Goal: Task Accomplishment & Management: Complete application form

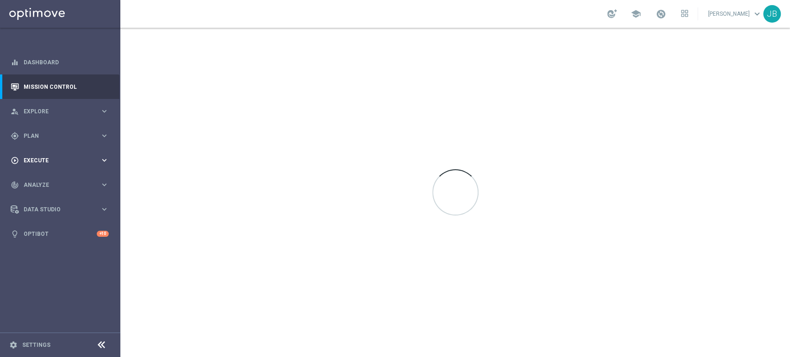
click at [71, 155] on div "play_circle_outline Execute keyboard_arrow_right" at bounding box center [59, 160] width 119 height 25
click at [58, 176] on link "Campaign Builder" at bounding box center [60, 179] width 72 height 7
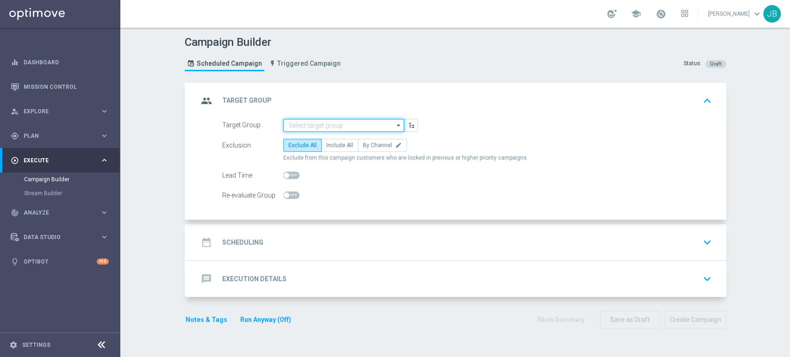
click at [322, 125] on input at bounding box center [343, 125] width 121 height 13
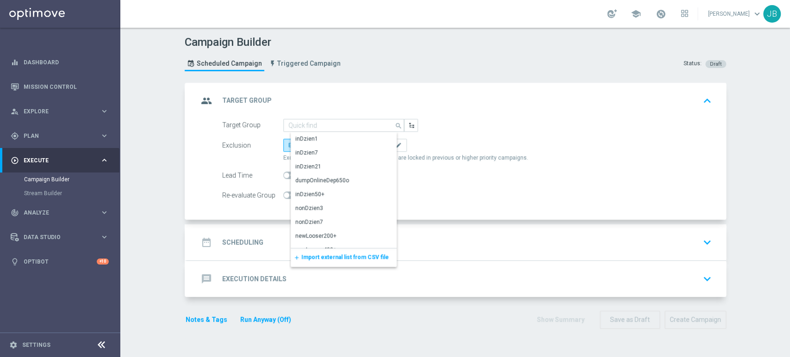
click at [318, 258] on span "Import external list from CSV file" at bounding box center [344, 257] width 87 height 6
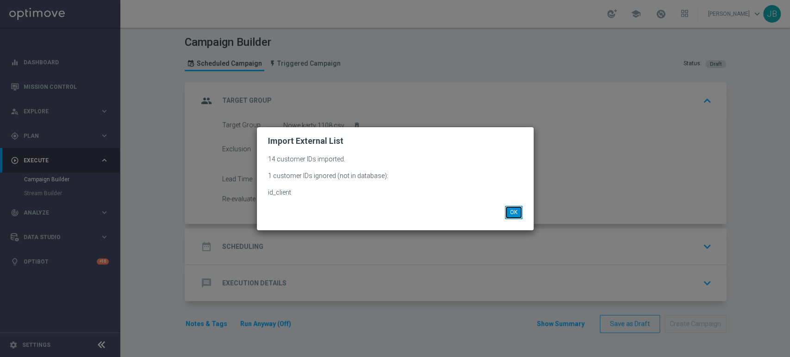
click at [521, 215] on button "OK" at bounding box center [514, 212] width 18 height 13
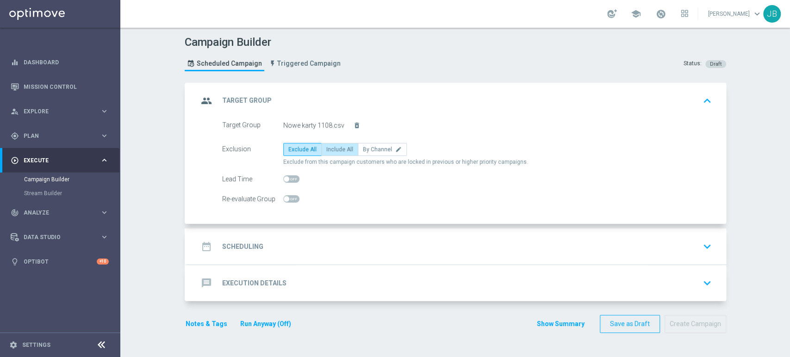
click at [338, 149] on span "Include All" at bounding box center [339, 149] width 27 height 6
click at [332, 149] on input "Include All" at bounding box center [329, 151] width 6 height 6
radio input "true"
click at [329, 235] on div "date_range Scheduling keyboard_arrow_down" at bounding box center [456, 247] width 539 height 36
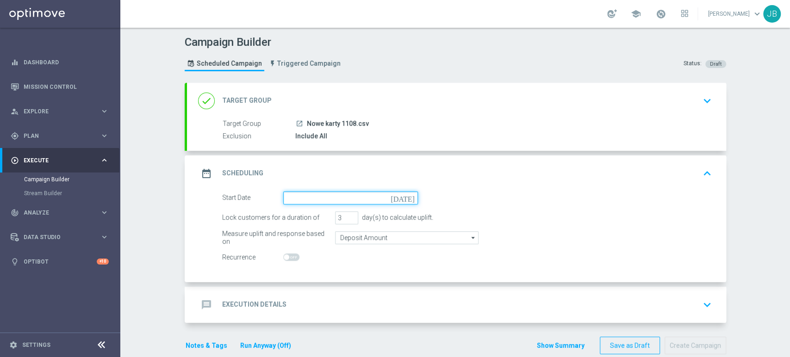
click at [315, 193] on input at bounding box center [350, 198] width 135 height 13
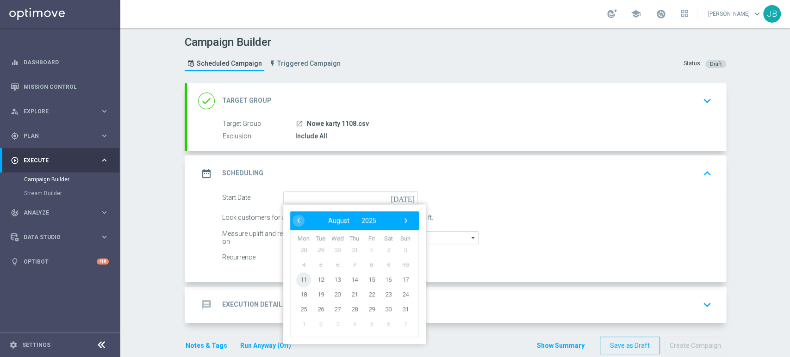
click at [296, 280] on span "11" at bounding box center [303, 279] width 15 height 15
type input "[DATE]"
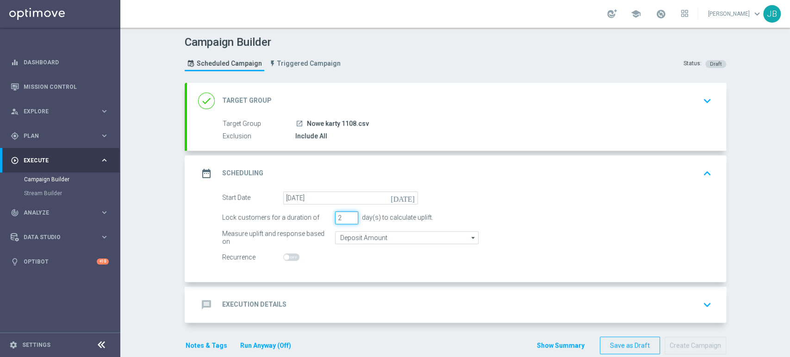
click at [346, 219] on input "2" at bounding box center [346, 217] width 23 height 13
type input "1"
click at [346, 219] on input "1" at bounding box center [346, 217] width 23 height 13
click at [304, 303] on div "message Execution Details keyboard_arrow_down" at bounding box center [456, 305] width 517 height 18
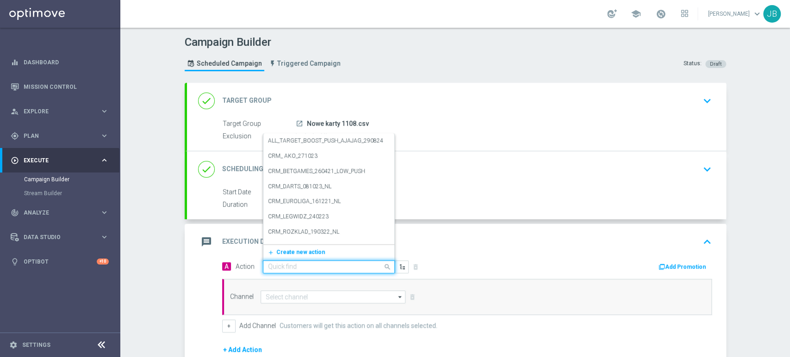
click at [307, 263] on input "text" at bounding box center [319, 267] width 103 height 8
click at [297, 245] on div "add_new Create new action" at bounding box center [328, 252] width 131 height 16
click at [292, 256] on button "add_new Create new action" at bounding box center [327, 252] width 128 height 11
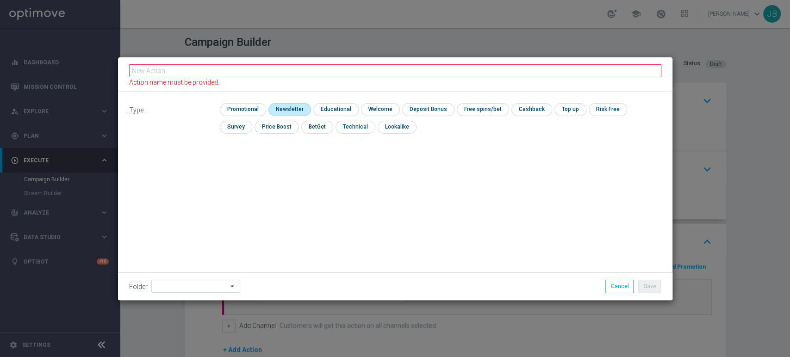
click at [282, 106] on input "checkbox" at bounding box center [288, 109] width 40 height 12
checkbox input "true"
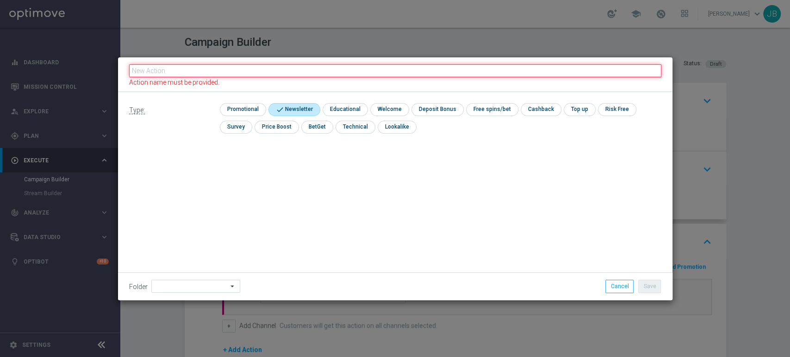
click at [229, 72] on input "text" at bounding box center [395, 70] width 532 height 13
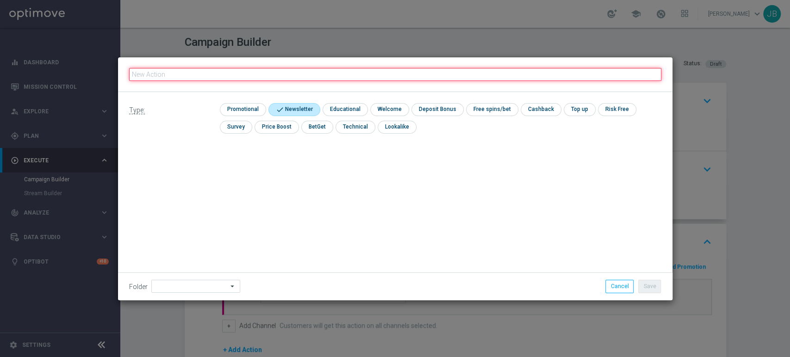
paste input "(LPZ - SMS) nowy klient powitanie_24012024"
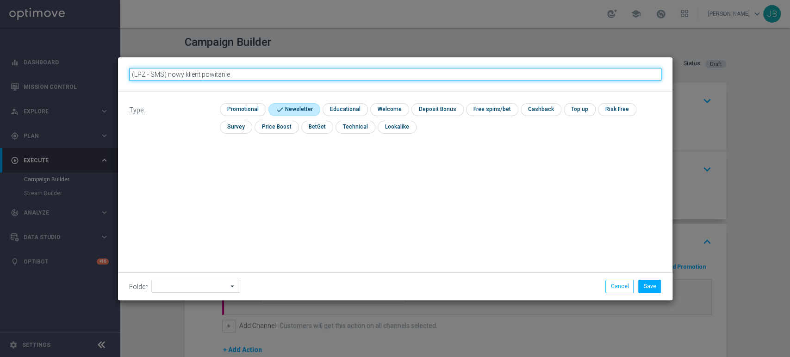
type input "(LPZ - SMS) nowy klient powitanie"
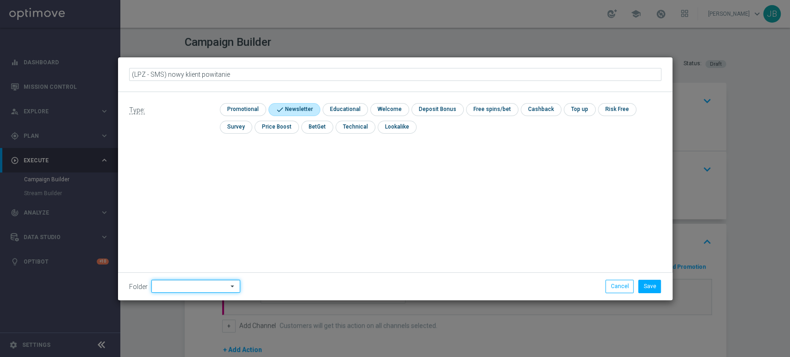
click at [168, 288] on input at bounding box center [195, 286] width 89 height 13
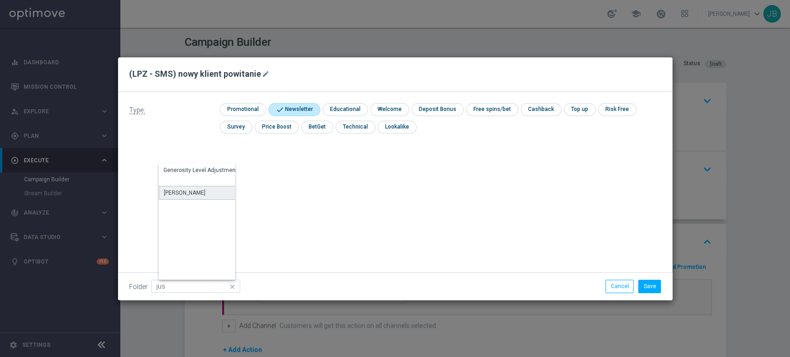
click at [218, 189] on div "[PERSON_NAME]" at bounding box center [202, 193] width 86 height 14
type input "[PERSON_NAME]"
click at [319, 201] on div "Type: check Promotional check Newsletter check Educational check Welcome check …" at bounding box center [395, 196] width 554 height 208
click at [265, 72] on icon "mode_edit" at bounding box center [265, 73] width 7 height 7
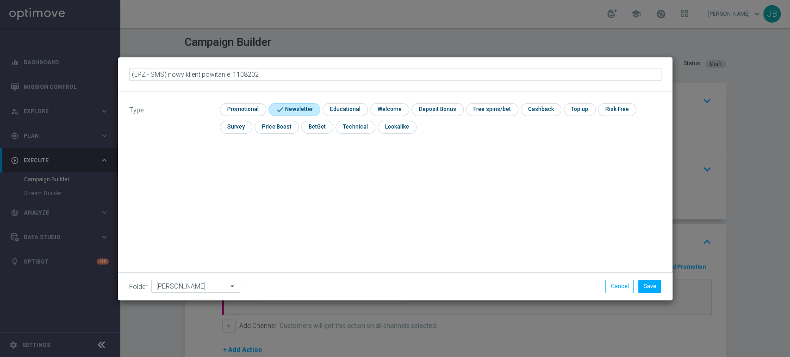
type input "(LPZ - SMS) nowy klient powitanie_11082025"
click at [297, 180] on div "Type: check Promotional check Newsletter check Educational check Welcome check …" at bounding box center [395, 196] width 554 height 208
click at [647, 285] on button "Save" at bounding box center [649, 286] width 23 height 13
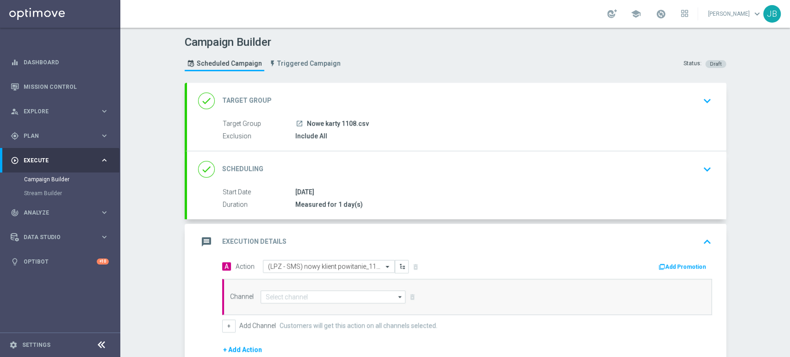
click at [327, 288] on div "Channel arrow_drop_down Show Selected 0 of 22 Target group only SMS" at bounding box center [466, 297] width 489 height 36
click at [322, 296] on input at bounding box center [332, 297] width 145 height 13
click at [319, 309] on div "SMS" at bounding box center [341, 310] width 146 height 13
type input "SMS"
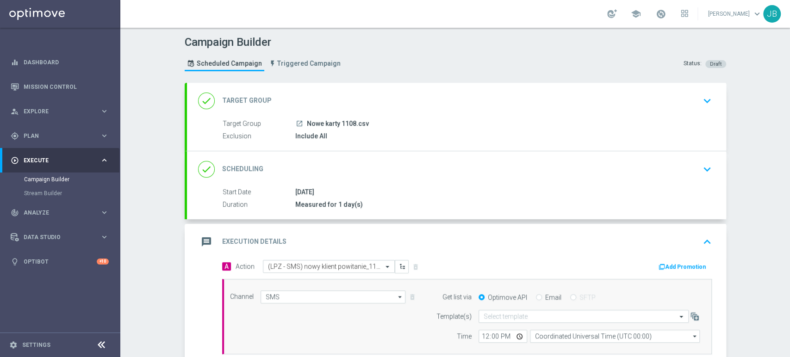
scroll to position [160, 0]
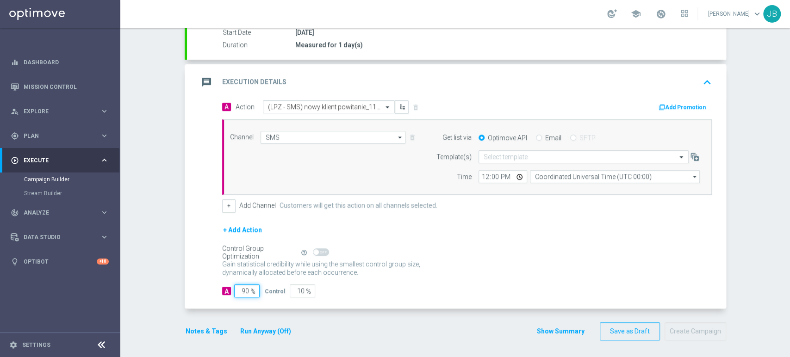
click at [238, 293] on input "90" at bounding box center [246, 291] width 25 height 13
type input "0"
type input "100"
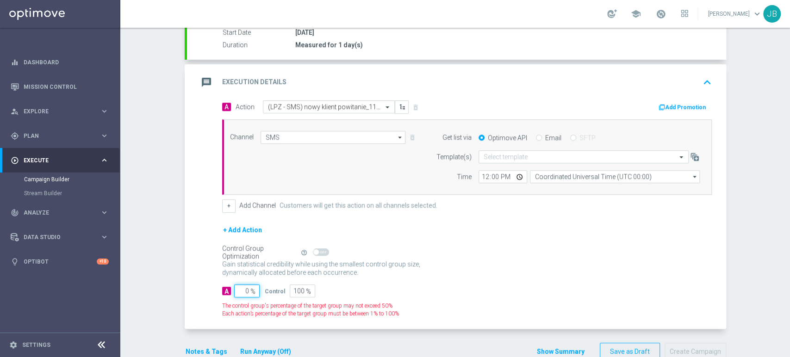
type input "10"
type input "90"
type input "100"
type input "0"
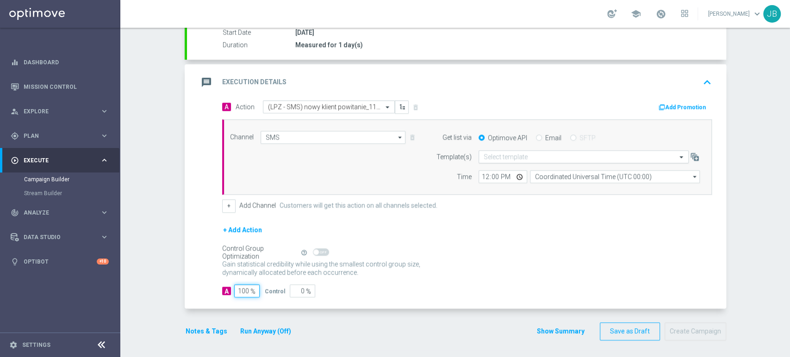
type input "100"
click at [535, 153] on input "text" at bounding box center [573, 157] width 181 height 8
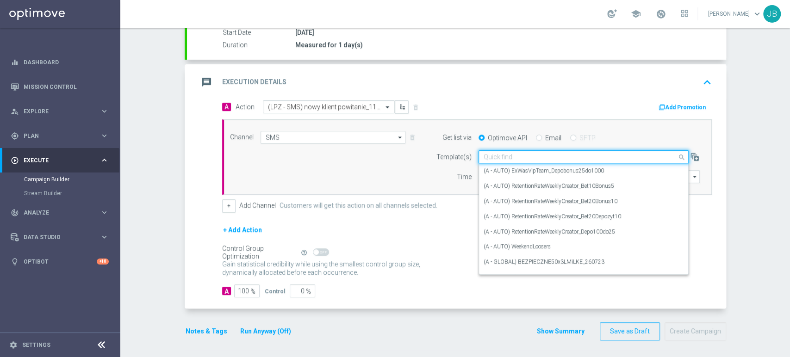
paste input "(LPZ - SMS) nowy klient powitanie_24012024"
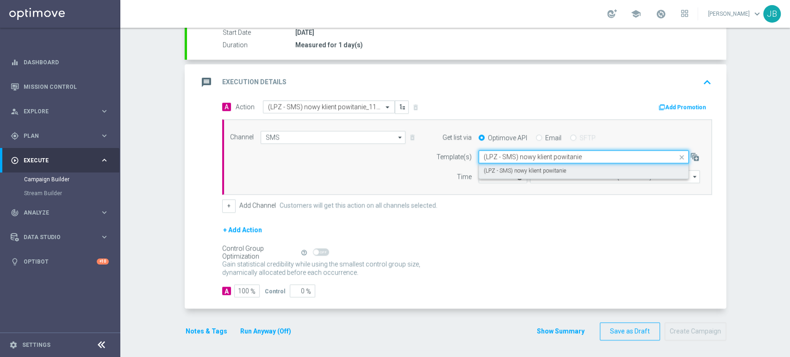
click at [521, 176] on div "(LPZ - SMS) nowy klient powitanie" at bounding box center [583, 170] width 200 height 15
type input "(LPZ - SMS) nowy klient powitanie"
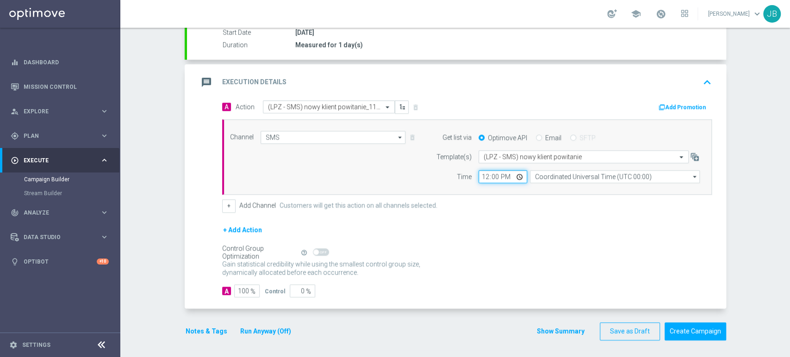
click at [478, 174] on input "12:00" at bounding box center [502, 176] width 49 height 13
type input "09:37"
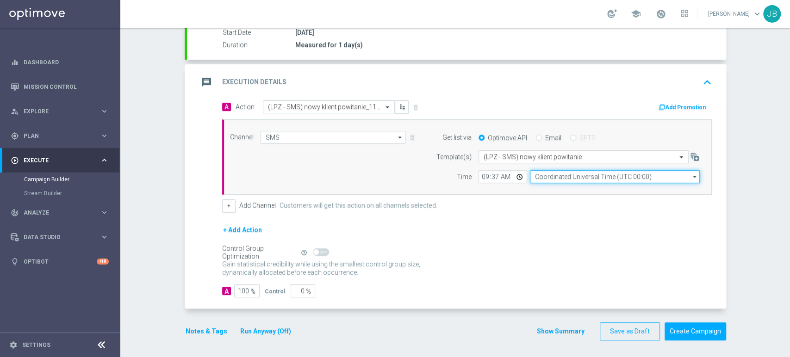
click at [572, 174] on input "Coordinated Universal Time (UTC 00:00)" at bounding box center [615, 176] width 170 height 13
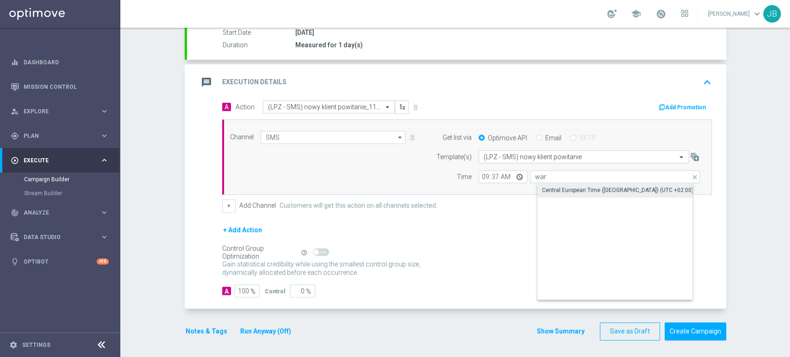
click at [569, 185] on div "Central European Time ([GEOGRAPHIC_DATA]) (UTC +02:00)" at bounding box center [622, 190] width 170 height 13
type input "Central European Time ([GEOGRAPHIC_DATA]) (UTC +02:00)"
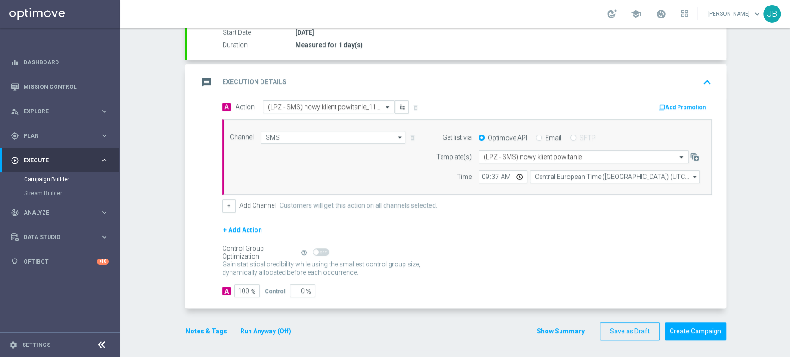
click at [640, 240] on div "+ Add Action" at bounding box center [466, 235] width 489 height 23
click at [644, 281] on form "A Action Select action (LPZ - SMS) nowy klient powitanie_11082025 delete_foreve…" at bounding box center [466, 198] width 489 height 197
click at [633, 263] on div "Gain statistical credibility while using the smallest control group size, dynam…" at bounding box center [466, 269] width 489 height 22
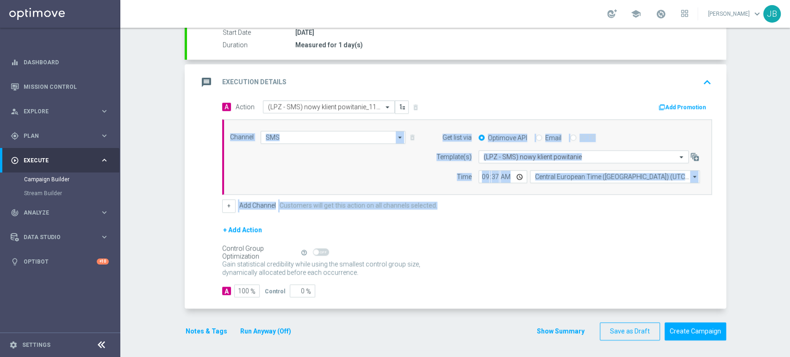
scroll to position [20, 0]
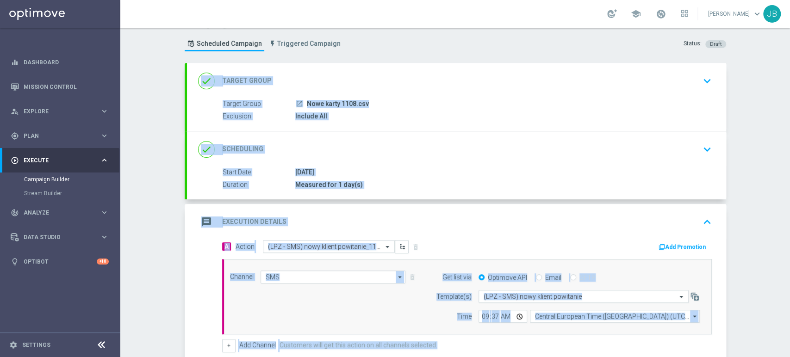
drag, startPoint x: 789, startPoint y: 196, endPoint x: 789, endPoint y: 85, distance: 110.6
click at [789, 85] on div "Campaign Builder Scheduled Campaign Triggered Campaign Status: Draft done Targe…" at bounding box center [454, 192] width 669 height 329
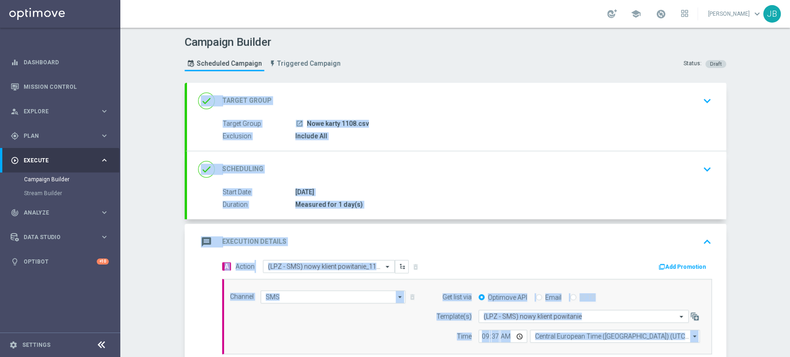
click at [769, 111] on div "Campaign Builder Scheduled Campaign Triggered Campaign Status: Draft done Targe…" at bounding box center [454, 192] width 669 height 329
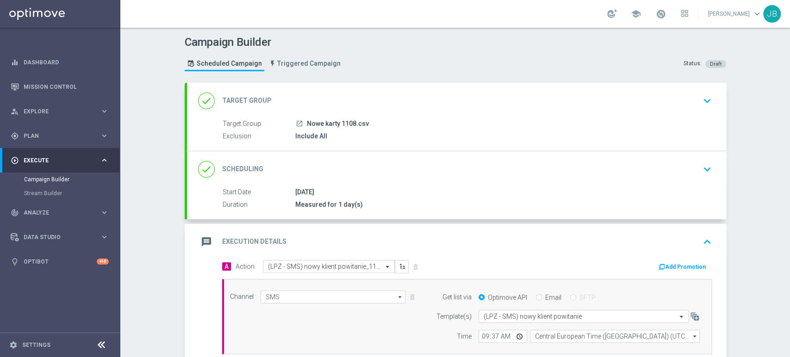
click at [769, 111] on div "Campaign Builder Scheduled Campaign Triggered Campaign Status: Draft done Targe…" at bounding box center [454, 192] width 669 height 329
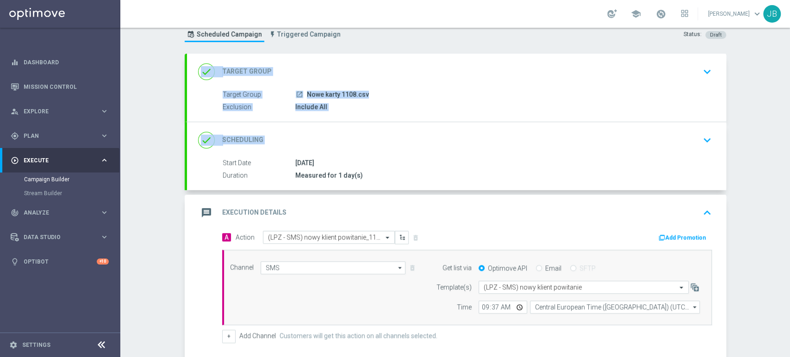
scroll to position [39, 0]
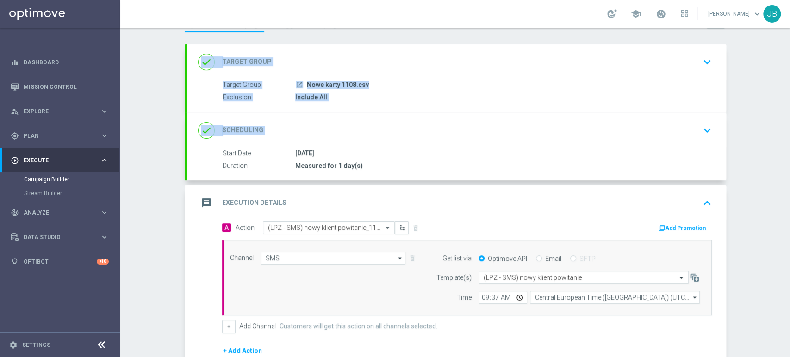
drag, startPoint x: 789, startPoint y: 125, endPoint x: 788, endPoint y: 151, distance: 25.9
click at [788, 151] on div "Campaign Builder Scheduled Campaign Triggered Campaign Status: Draft done Targe…" at bounding box center [454, 192] width 669 height 329
click at [756, 155] on div "Campaign Builder Scheduled Campaign Triggered Campaign Status: Draft done Targe…" at bounding box center [454, 192] width 669 height 329
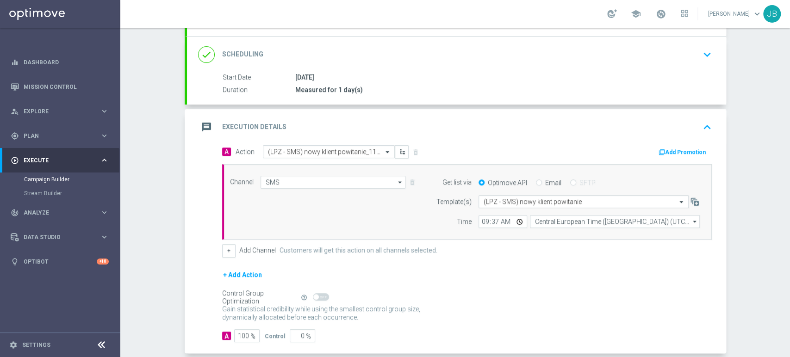
scroll to position [130, 0]
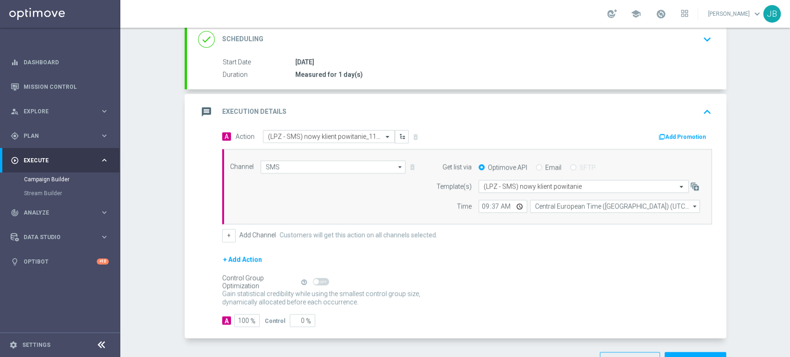
click at [777, 220] on div "Campaign Builder Scheduled Campaign Triggered Campaign Status: Draft done Targe…" at bounding box center [454, 192] width 669 height 329
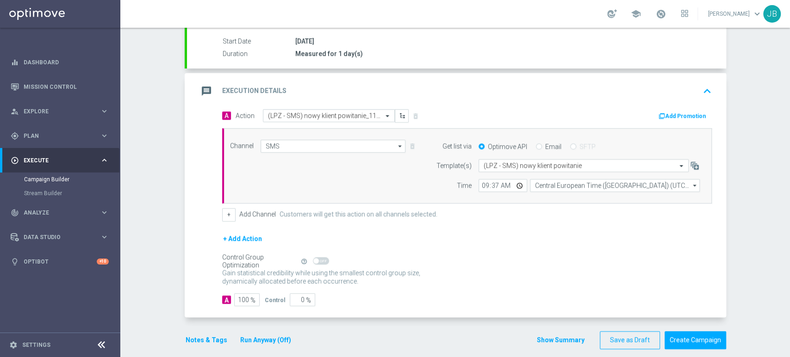
scroll to position [160, 0]
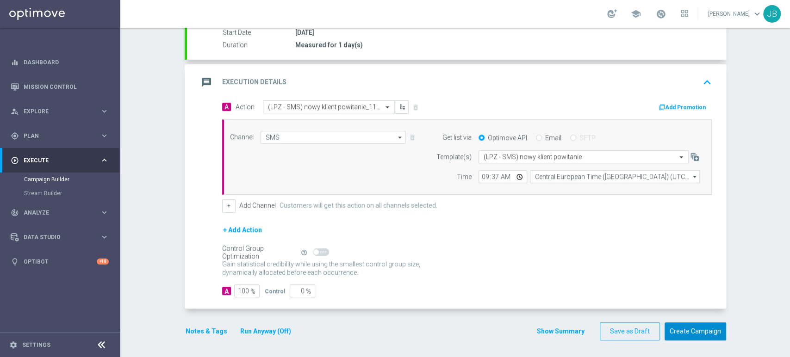
click at [698, 329] on button "Create Campaign" at bounding box center [695, 331] width 62 height 18
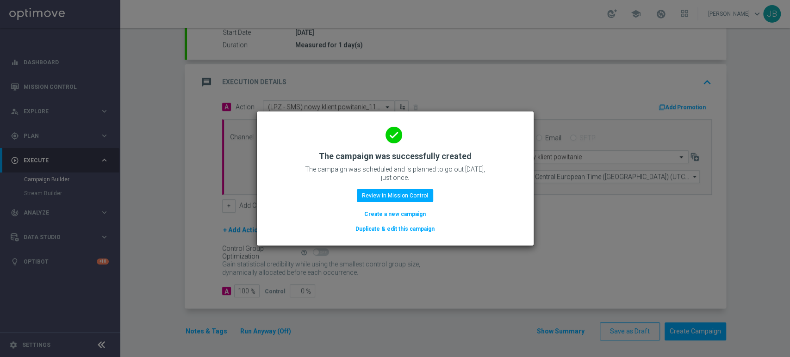
click at [408, 217] on button "Create a new campaign" at bounding box center [394, 214] width 63 height 10
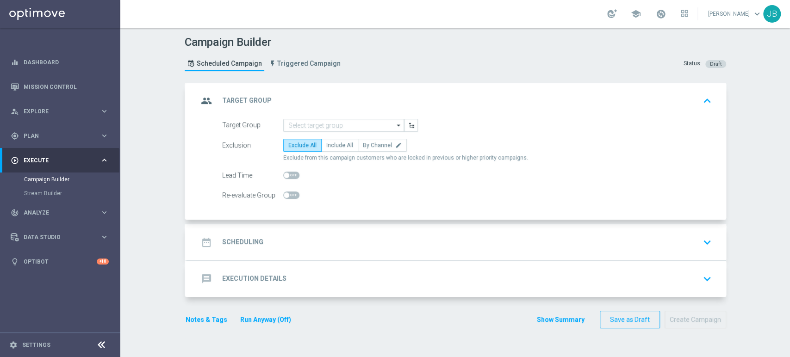
scroll to position [0, 0]
click at [509, 326] on div "Notes & Tags Run Anyway (Off) Show Summary Save as Draft Create Campaign" at bounding box center [455, 320] width 541 height 18
click at [508, 328] on div "group Target Group keyboard_arrow_up Target Group arrow_drop_down Show Selected…" at bounding box center [455, 210] width 541 height 255
drag, startPoint x: 325, startPoint y: 225, endPoint x: 517, endPoint y: 377, distance: 245.0
click at [517, 357] on html "equalizer Dashboard Mission Control" at bounding box center [395, 178] width 790 height 357
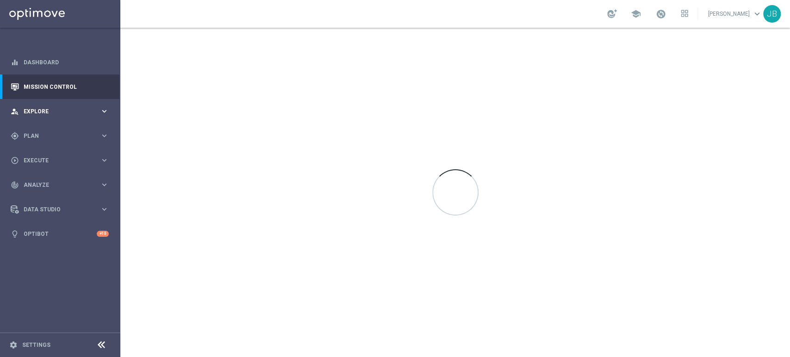
click at [65, 110] on span "Explore" at bounding box center [62, 112] width 76 height 6
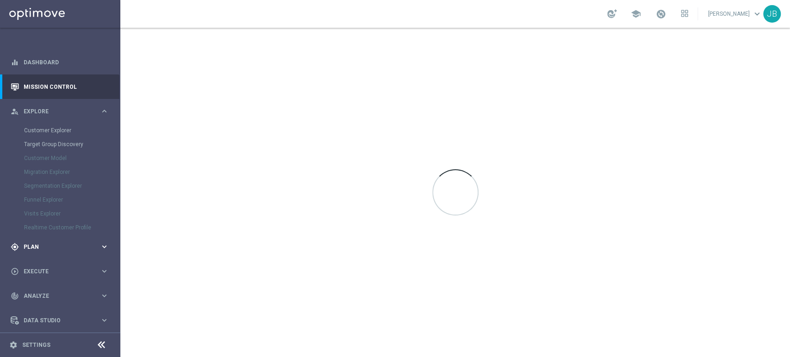
click at [26, 251] on div "gps_fixed Plan keyboard_arrow_right" at bounding box center [59, 247] width 119 height 25
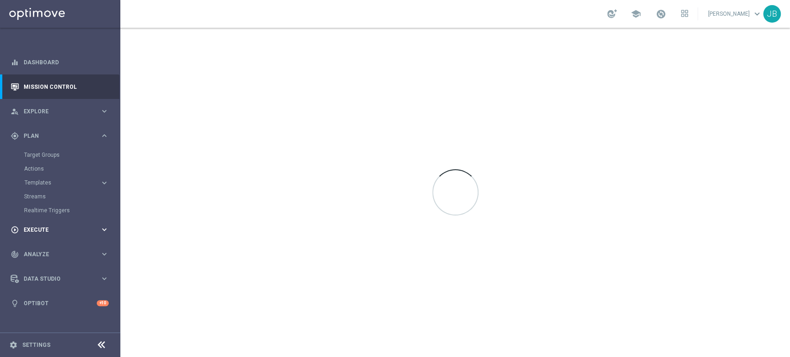
click at [48, 226] on div "play_circle_outline Execute" at bounding box center [55, 230] width 89 height 8
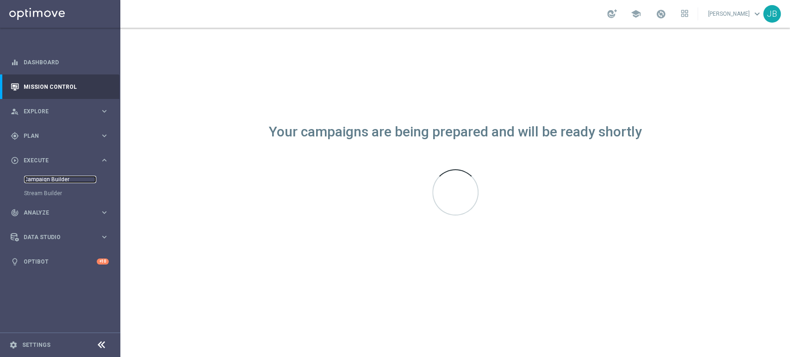
click at [65, 178] on link "Campaign Builder" at bounding box center [60, 179] width 72 height 7
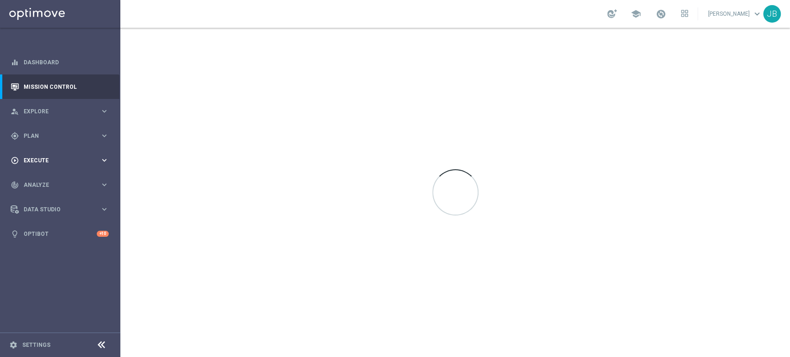
click at [72, 156] on div "play_circle_outline Execute" at bounding box center [55, 160] width 89 height 8
click at [59, 178] on link "Campaign Builder" at bounding box center [60, 179] width 72 height 7
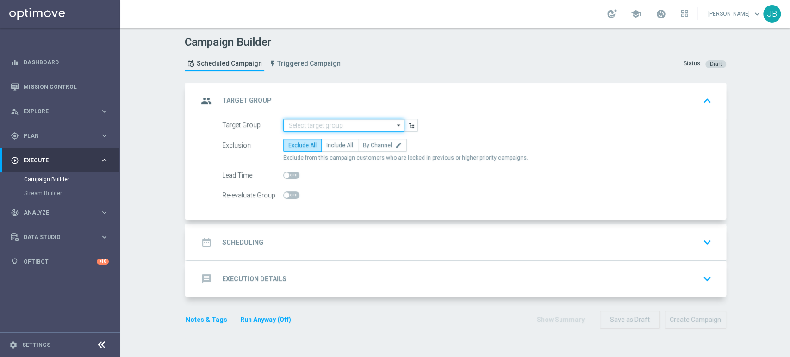
click at [299, 121] on input at bounding box center [343, 125] width 121 height 13
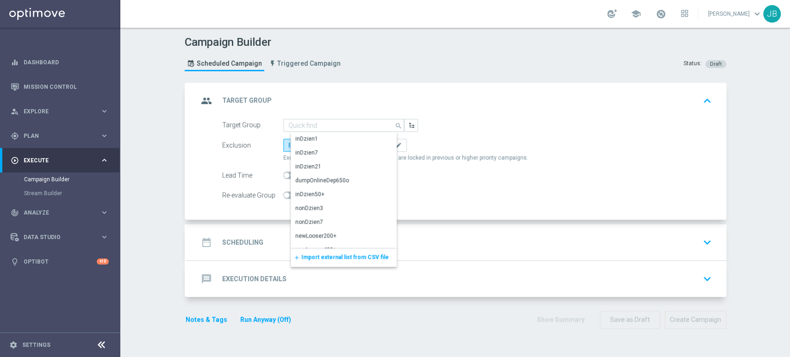
click at [319, 257] on span "Import external list from CSV file" at bounding box center [344, 257] width 87 height 6
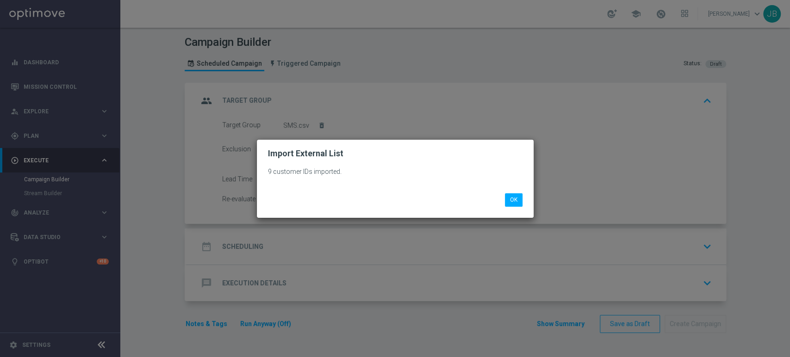
click at [516, 210] on div "9 customer IDs imported. OK" at bounding box center [395, 187] width 277 height 59
click at [517, 203] on button "OK" at bounding box center [514, 199] width 18 height 13
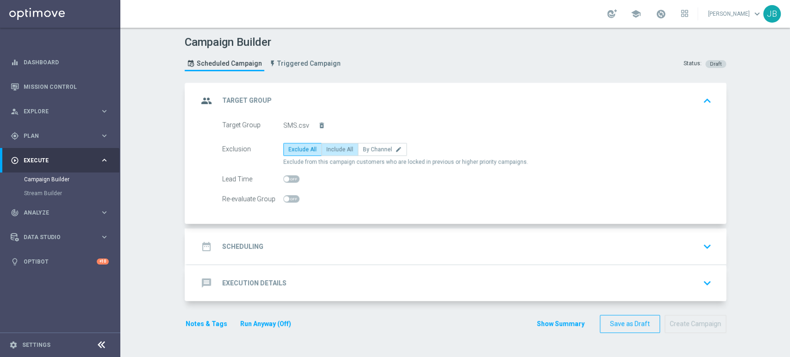
click at [347, 149] on label "Include All" at bounding box center [339, 149] width 37 height 13
click at [332, 149] on input "Include All" at bounding box center [329, 151] width 6 height 6
radio input "true"
click at [321, 224] on accordion "group Target Group keyboard_arrow_up Target Group SMS.csv delete_forever Exclus…" at bounding box center [455, 192] width 541 height 218
click at [316, 242] on div "date_range Scheduling keyboard_arrow_down" at bounding box center [456, 247] width 517 height 18
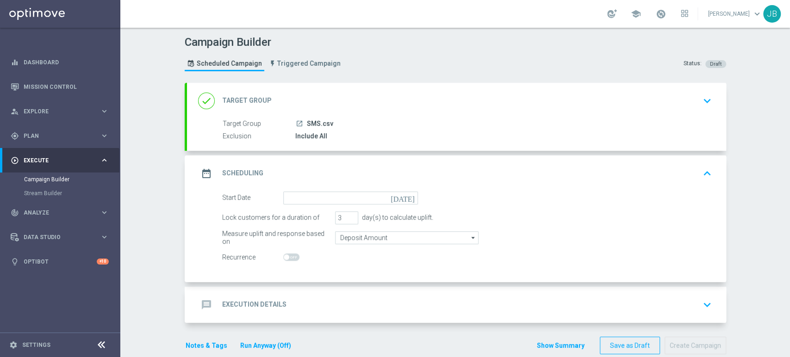
click at [306, 189] on div "date_range Scheduling keyboard_arrow_up" at bounding box center [456, 173] width 539 height 36
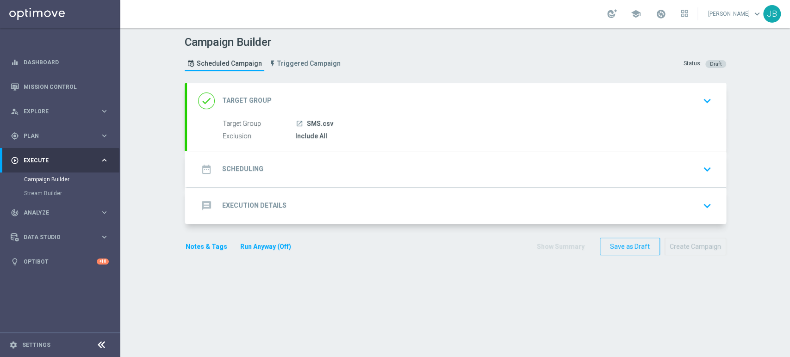
click at [311, 164] on div "date_range Scheduling keyboard_arrow_down" at bounding box center [456, 170] width 517 height 18
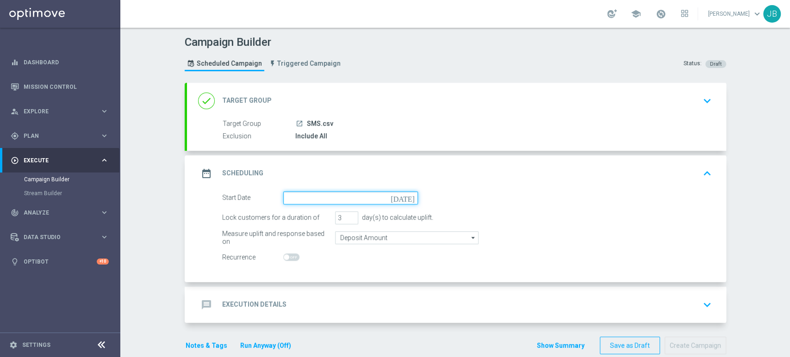
click at [302, 195] on input at bounding box center [350, 198] width 135 height 13
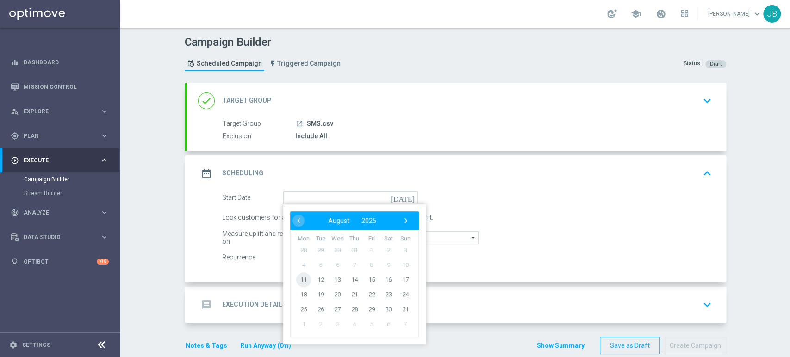
click at [303, 282] on span "11" at bounding box center [303, 279] width 15 height 15
type input "[DATE]"
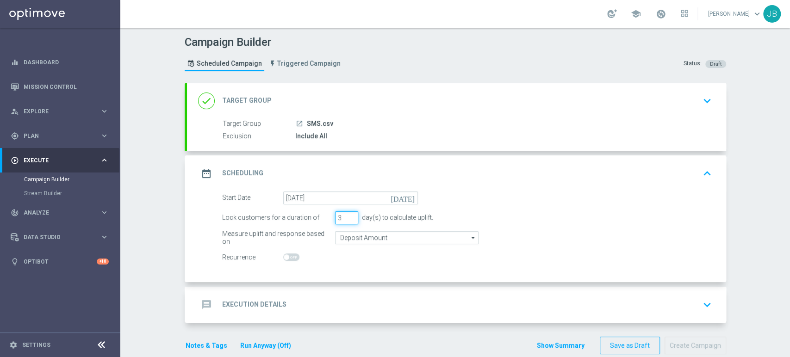
click at [346, 221] on input "3" at bounding box center [346, 217] width 23 height 13
click at [346, 219] on input "2" at bounding box center [346, 217] width 23 height 13
type input "1"
click at [346, 219] on input "1" at bounding box center [346, 217] width 23 height 13
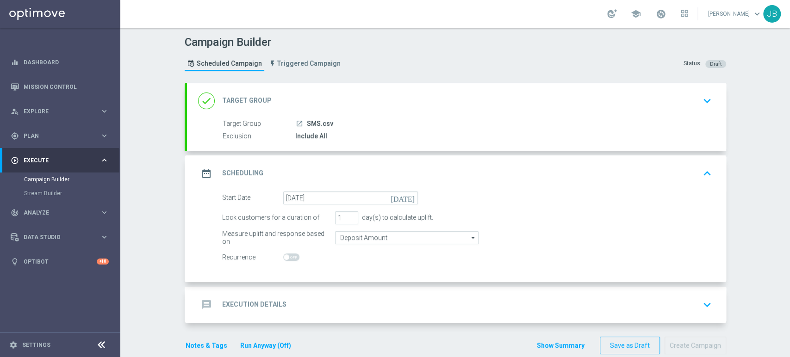
click at [307, 294] on div "message Execution Details keyboard_arrow_down" at bounding box center [456, 305] width 539 height 36
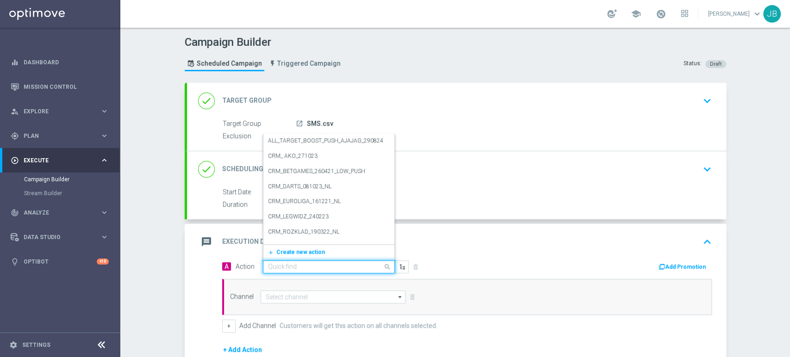
click at [268, 263] on div "Quick find" at bounding box center [282, 267] width 29 height 8
click at [283, 249] on span "Create new action" at bounding box center [300, 252] width 49 height 6
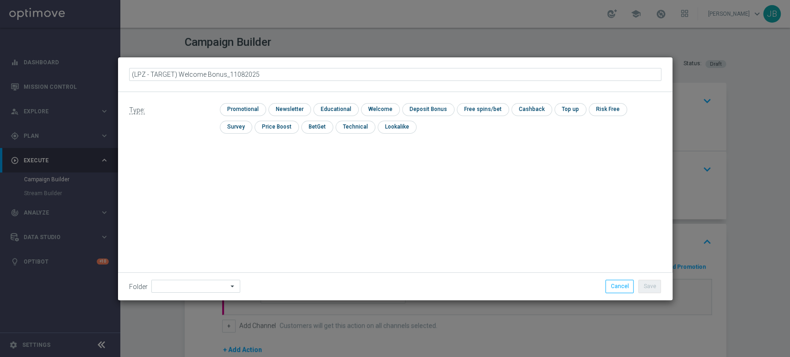
click at [142, 76] on input "(LPZ - TARGET) Welcome Bonus_11082025" at bounding box center [395, 74] width 532 height 13
type input "(LPZ - TARGET) Welcome Bonus_11082025"
click at [289, 103] on input "checkbox" at bounding box center [288, 109] width 40 height 12
checkbox input "true"
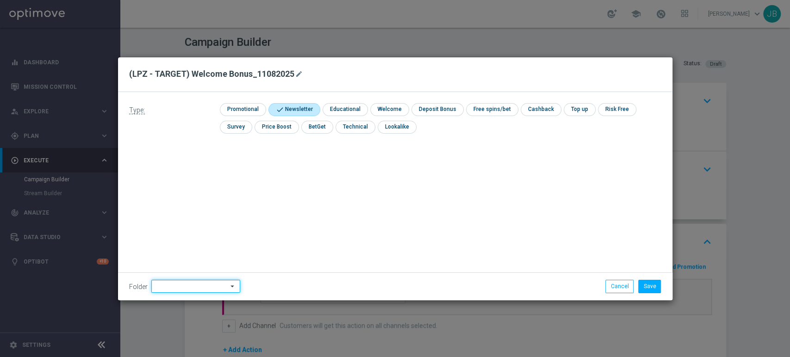
click at [192, 284] on input at bounding box center [195, 286] width 89 height 13
click at [201, 190] on div "[PERSON_NAME]" at bounding box center [202, 192] width 86 height 13
type input "[PERSON_NAME]"
click at [651, 292] on button "Save" at bounding box center [649, 286] width 23 height 13
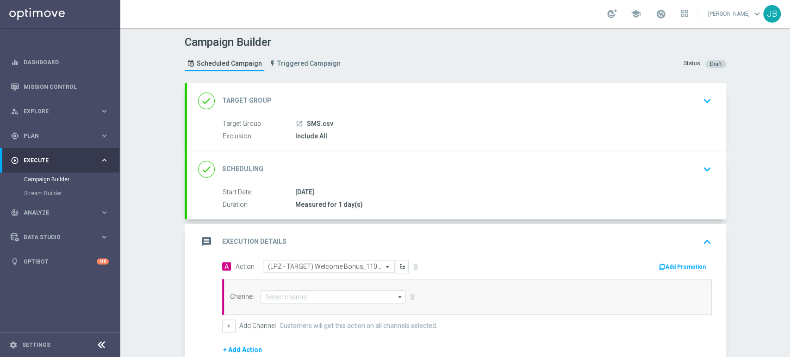
click at [342, 286] on div "Channel arrow_drop_down Show Selected 0 of 22 Target group only SMS" at bounding box center [466, 297] width 489 height 36
click at [331, 296] on input at bounding box center [332, 297] width 145 height 13
click at [326, 308] on div "SMS" at bounding box center [341, 310] width 146 height 13
type input "SMS"
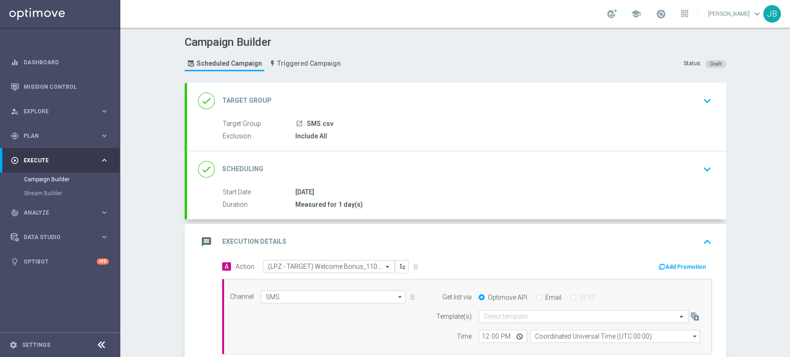
drag, startPoint x: 789, startPoint y: 159, endPoint x: 789, endPoint y: 251, distance: 92.1
click at [789, 251] on div "Campaign Builder Scheduled Campaign Triggered Campaign Status: Draft done Targe…" at bounding box center [454, 192] width 669 height 329
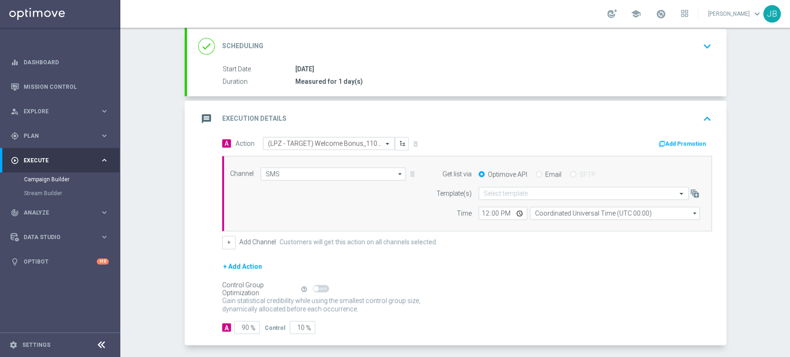
click at [383, 288] on div "Control Group Optimization Self Optimizing Campaign help_outline" at bounding box center [466, 289] width 489 height 10
click at [240, 321] on input "90" at bounding box center [246, 327] width 25 height 13
type input "10"
type input "90"
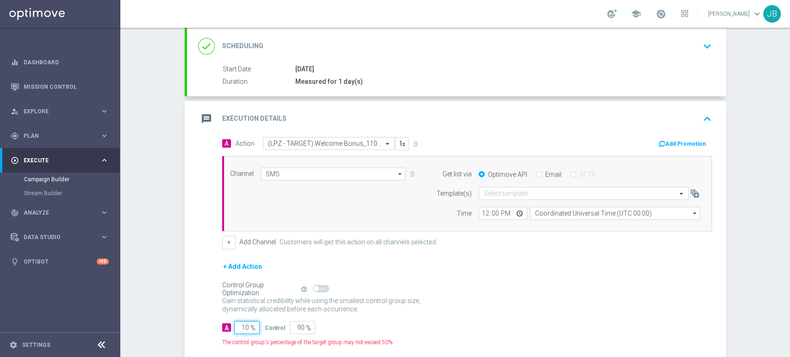
type input "100"
type input "0"
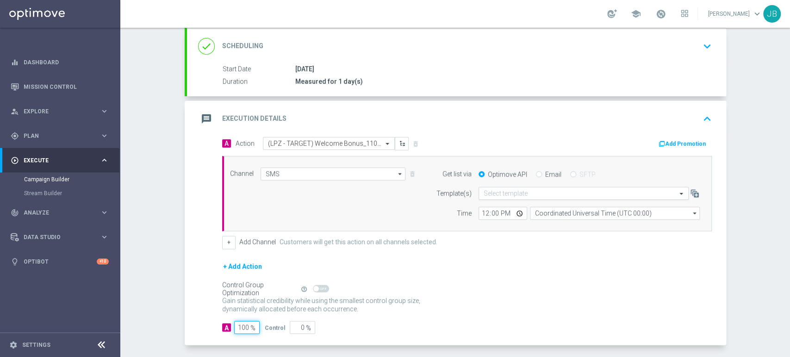
type input "100"
click at [504, 193] on input "text" at bounding box center [573, 194] width 181 height 8
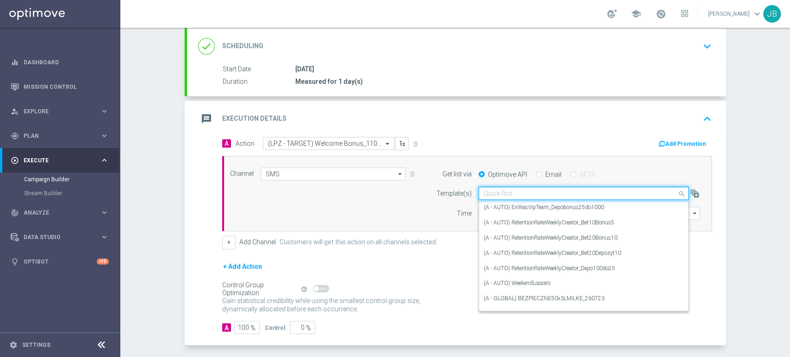
paste input "(LPZ - TARGET) Welcome Bonus_11082025"
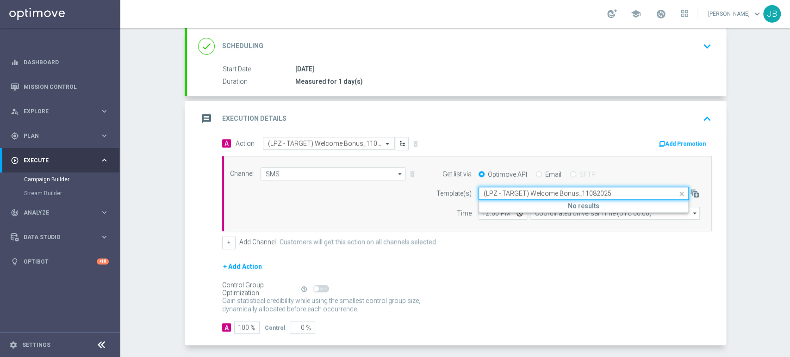
click at [492, 191] on input "(LPZ - TARGET) Welcome Bonus_11082025" at bounding box center [573, 194] width 181 height 8
click at [489, 209] on label "(LPZ - TARGET) Welcome Bonus_11082025" at bounding box center [536, 208] width 107 height 8
type input "(LPZ - TARGET) Welcome Bonus_11082025"
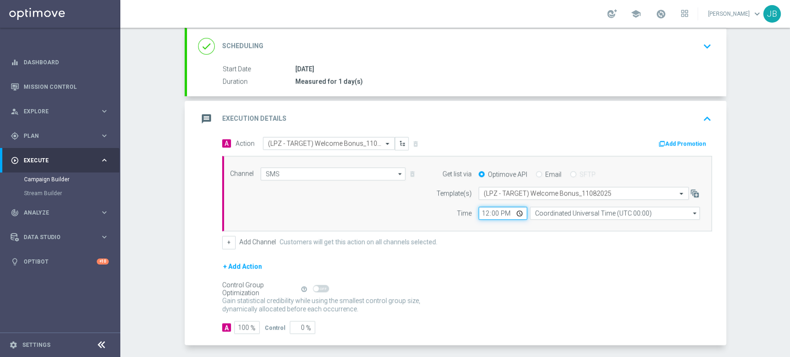
click at [482, 210] on input "12:00" at bounding box center [502, 213] width 49 height 13
type input "10:17"
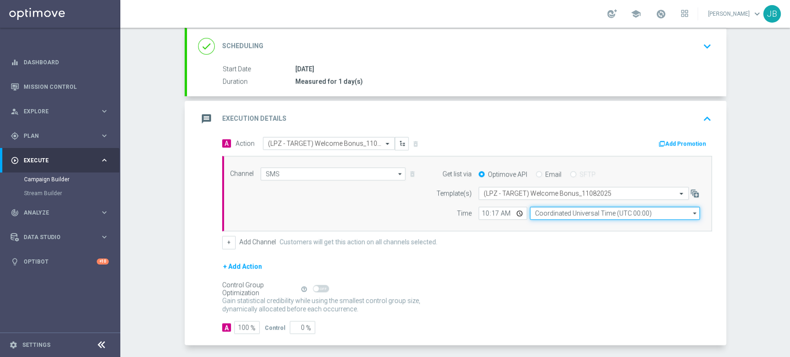
click at [544, 210] on input "Coordinated Universal Time (UTC 00:00)" at bounding box center [615, 213] width 170 height 13
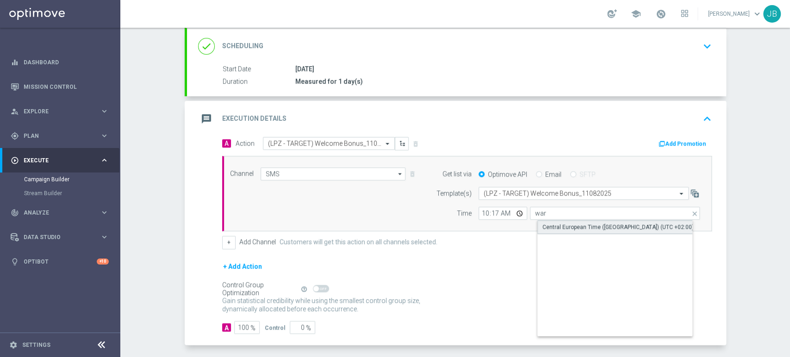
click at [542, 227] on div "Central European Time ([GEOGRAPHIC_DATA]) (UTC +02:00)" at bounding box center [617, 227] width 151 height 8
type input "Central European Time ([GEOGRAPHIC_DATA]) (UTC +02:00)"
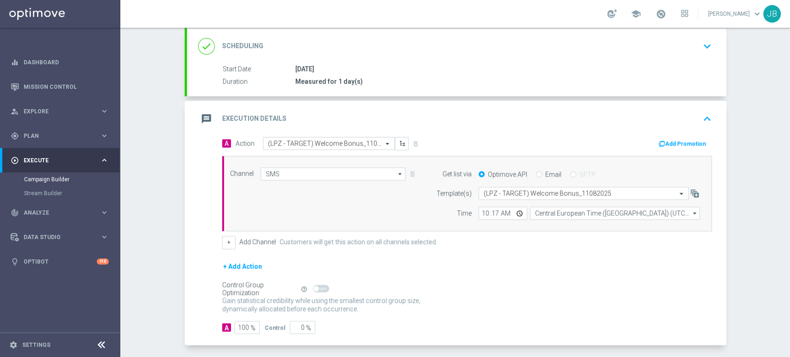
click at [544, 273] on div "+ Add Action" at bounding box center [466, 272] width 489 height 23
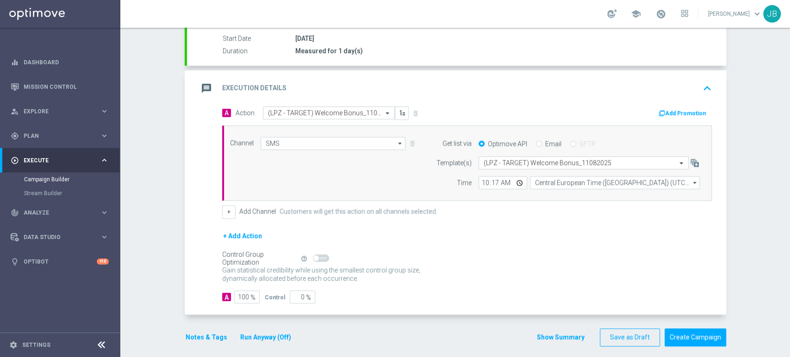
scroll to position [156, 0]
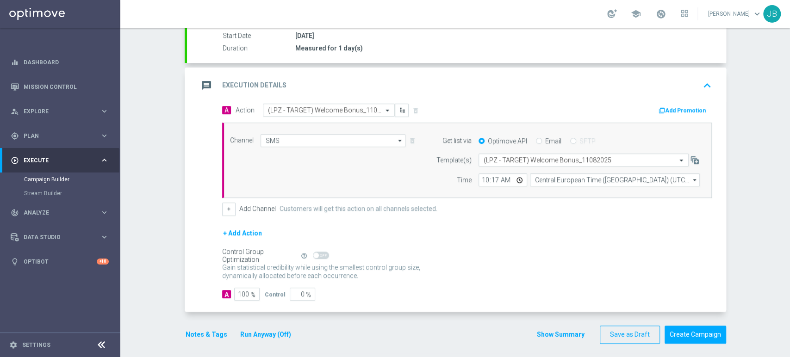
click at [764, 204] on div "Campaign Builder Scheduled Campaign Triggered Campaign Status: Draft done Targe…" at bounding box center [454, 192] width 669 height 329
click at [692, 326] on button "Create Campaign" at bounding box center [695, 335] width 62 height 18
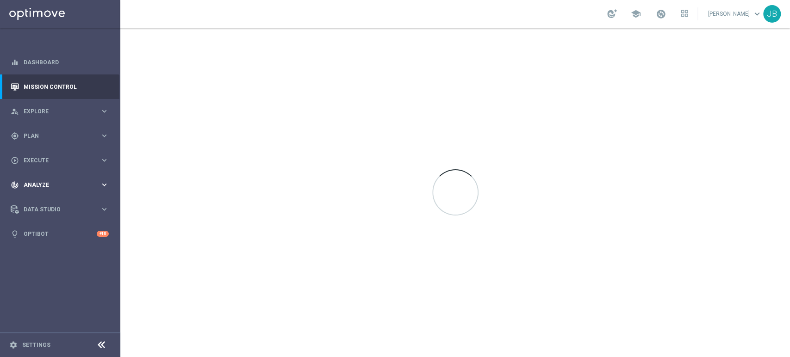
click at [50, 177] on div "track_changes Analyze keyboard_arrow_right" at bounding box center [59, 185] width 119 height 25
click at [50, 166] on div "play_circle_outline Execute keyboard_arrow_right" at bounding box center [59, 160] width 119 height 25
click at [43, 130] on div "gps_fixed Plan keyboard_arrow_right" at bounding box center [59, 136] width 119 height 25
click at [49, 152] on link "Target Groups" at bounding box center [60, 154] width 72 height 7
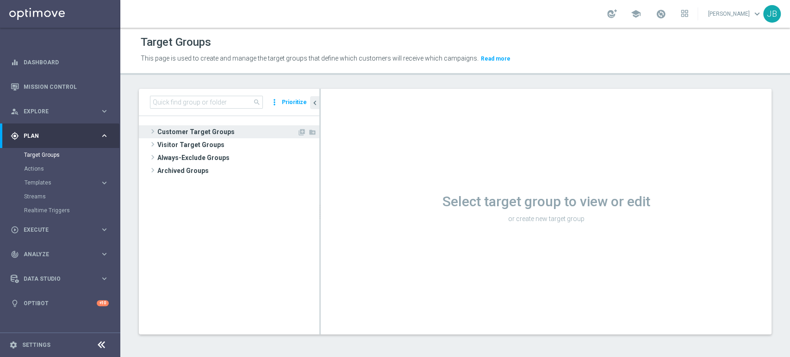
click at [202, 135] on span "Customer Target Groups" at bounding box center [227, 131] width 140 height 13
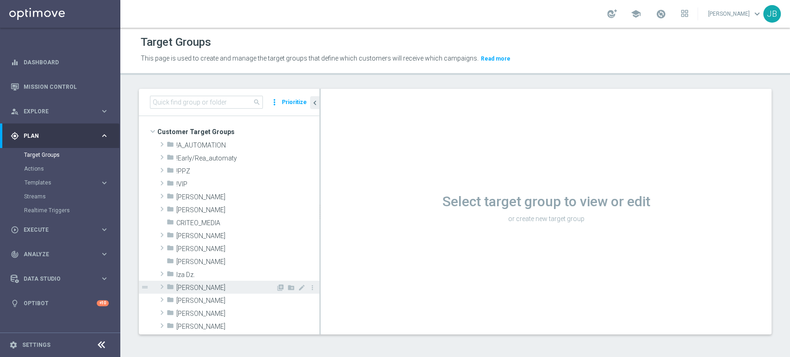
click at [207, 284] on span "[PERSON_NAME]" at bounding box center [225, 288] width 99 height 8
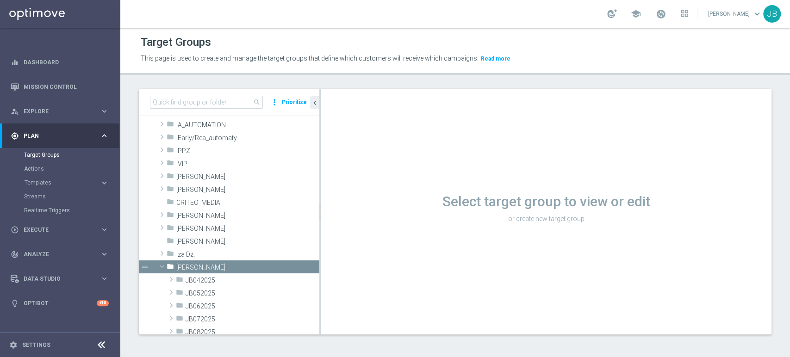
scroll to position [109, 0]
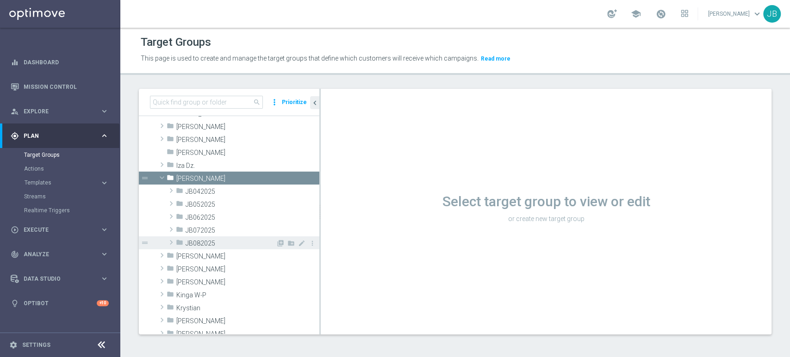
click at [214, 244] on span "JB082025" at bounding box center [231, 244] width 90 height 8
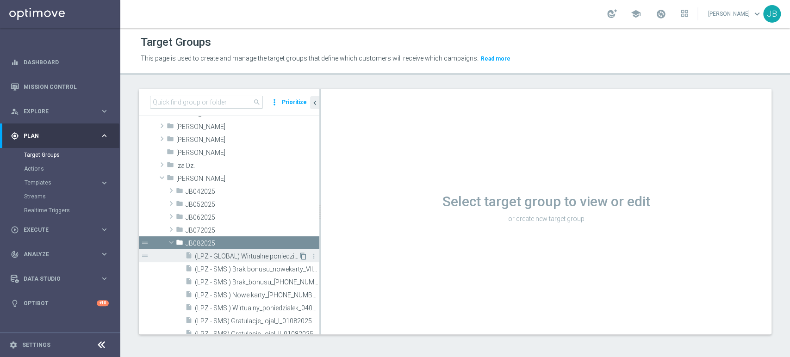
click at [299, 254] on icon "content_copy" at bounding box center [302, 256] width 7 height 7
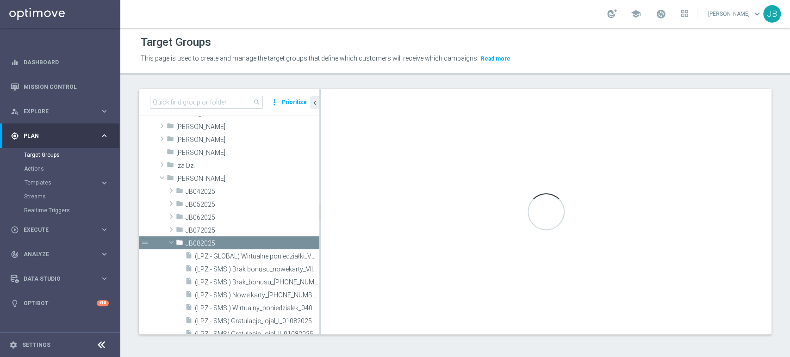
click at [315, 334] on tree-viewport "Customer Target Groups library_add create_new_folder folder" at bounding box center [229, 225] width 180 height 218
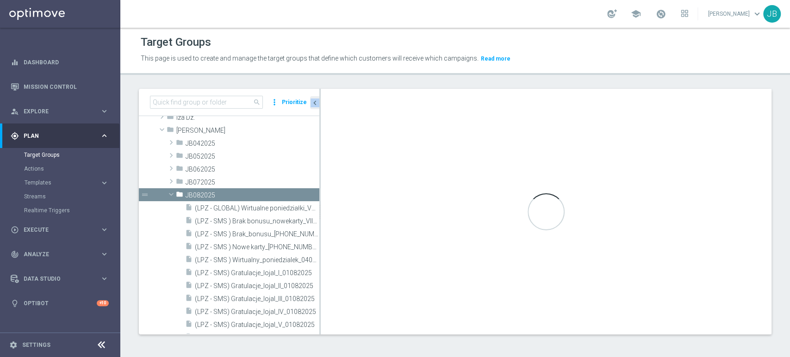
click at [315, 334] on tree-viewport "Customer Target Groups library_add create_new_folder folder" at bounding box center [229, 225] width 180 height 218
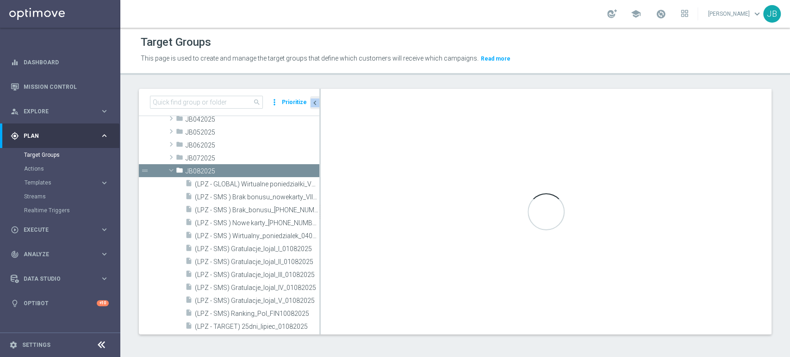
click at [315, 334] on tree-viewport "Customer Target Groups library_add create_new_folder folder" at bounding box center [229, 225] width 180 height 218
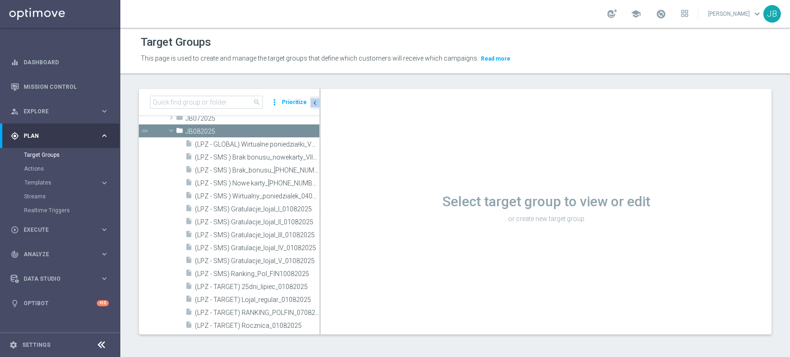
click at [315, 334] on tree-viewport "Customer Target Groups library_add create_new_folder folder" at bounding box center [229, 225] width 180 height 218
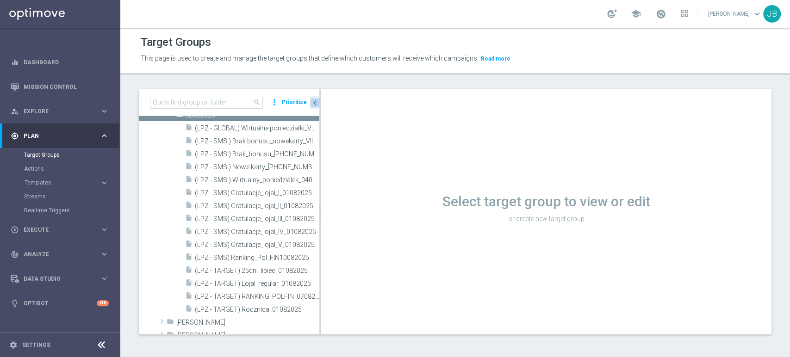
click at [315, 334] on tree-viewport "Customer Target Groups library_add create_new_folder folder" at bounding box center [229, 225] width 180 height 218
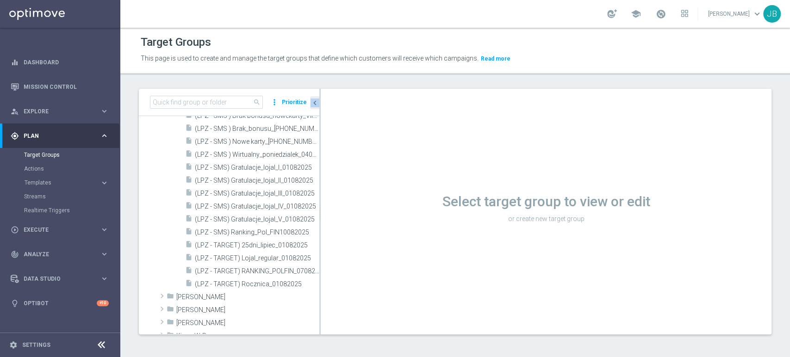
click at [315, 334] on tree-viewport "Customer Target Groups library_add create_new_folder folder" at bounding box center [229, 225] width 180 height 218
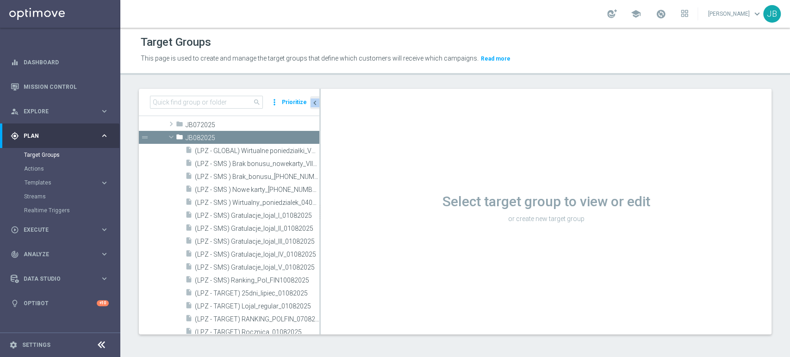
scroll to position [210, 0]
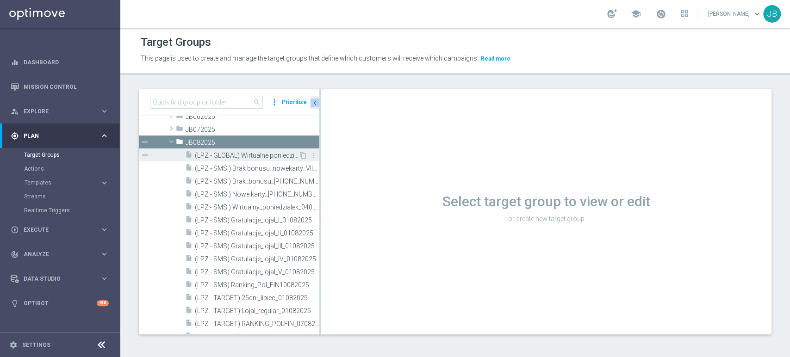
click at [279, 159] on div "insert_drive_file (LPZ - GLOBAL) Wirtualne poniedziałki_VS 04.08.2025" at bounding box center [241, 155] width 113 height 13
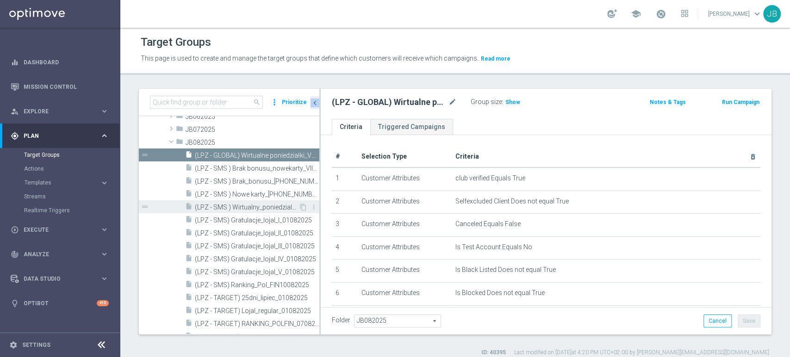
click at [268, 207] on span "(LPZ - SMS ) Wirtualny_poniedzialek_04082025" at bounding box center [247, 208] width 104 height 8
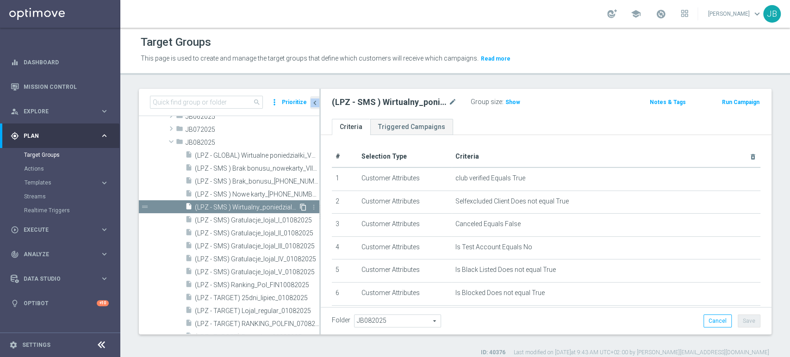
click at [299, 205] on icon "content_copy" at bounding box center [302, 207] width 7 height 7
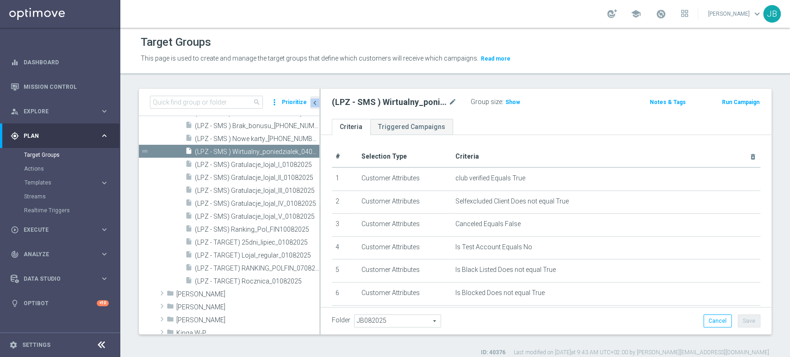
scroll to position [272, 0]
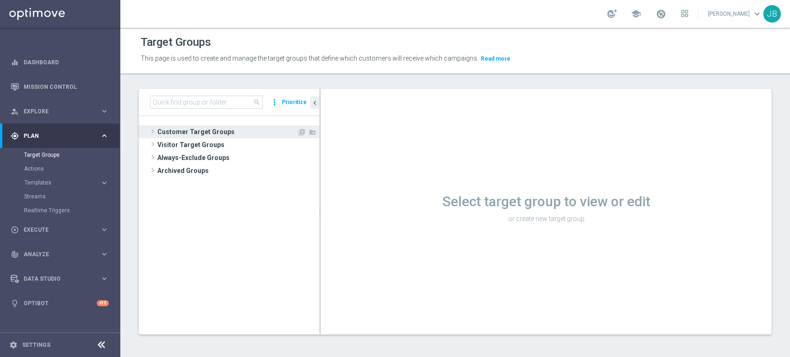
click at [235, 131] on span "Customer Target Groups" at bounding box center [227, 131] width 140 height 13
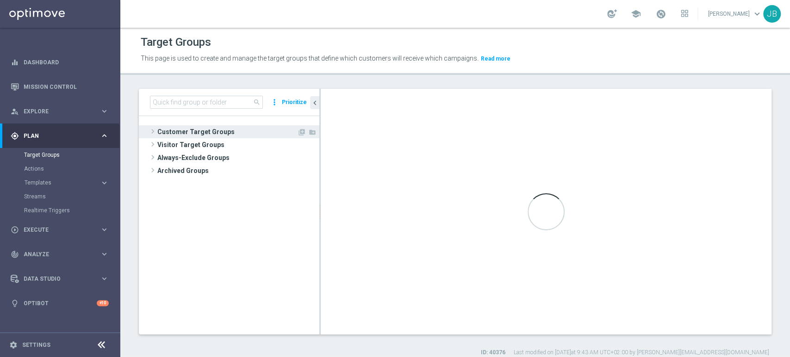
click at [235, 131] on span "Customer Target Groups" at bounding box center [227, 131] width 140 height 13
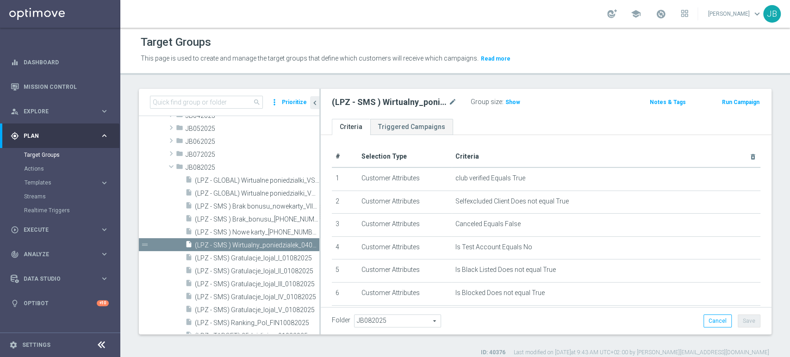
scroll to position [247, 0]
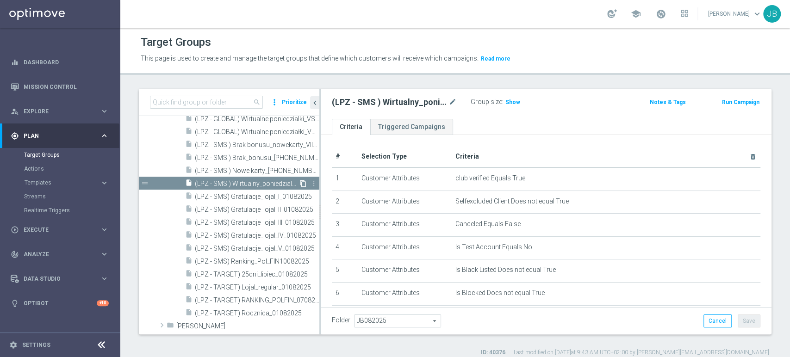
click at [299, 184] on icon "content_copy" at bounding box center [302, 183] width 7 height 7
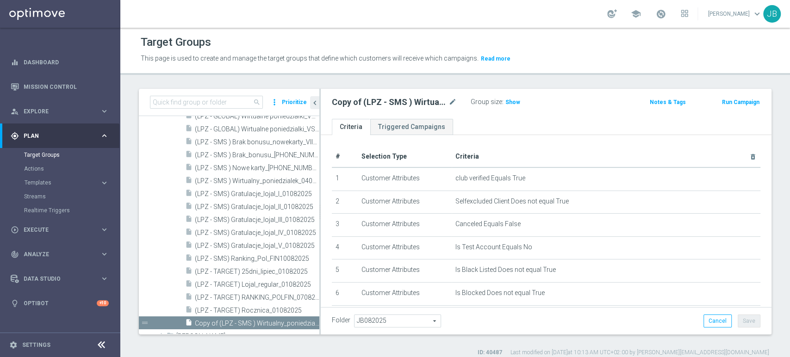
scroll to position [300, 0]
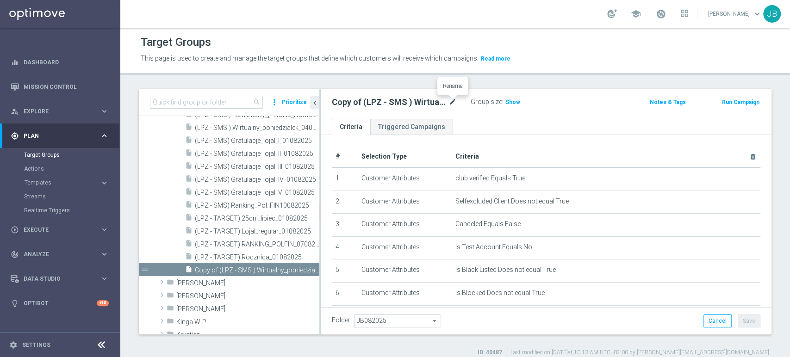
click at [452, 106] on icon "mode_edit" at bounding box center [452, 102] width 8 height 11
click at [445, 106] on input "(LPZ - SMS ) Wirtualny_poniedzialek_11082025" at bounding box center [394, 103] width 125 height 13
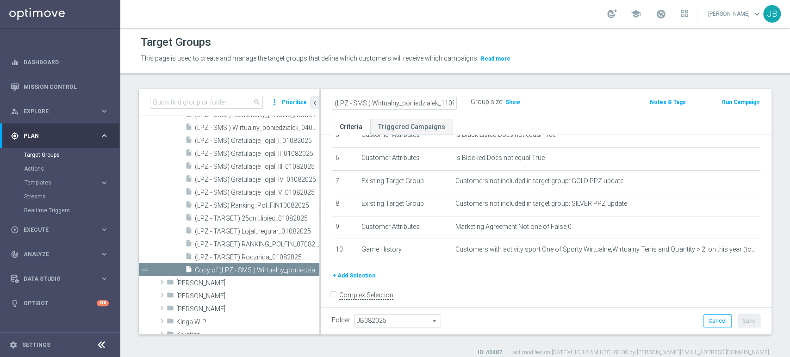
scroll to position [143, 0]
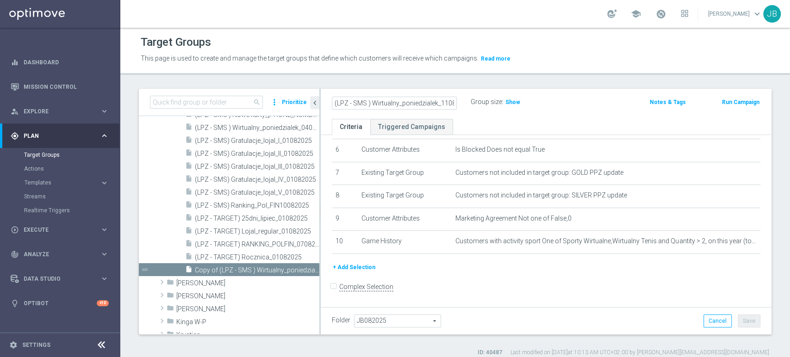
type input "(LPZ - SMS ) Wirtualny_poniedzialek_11082025"
click at [669, 261] on div "# Selection Type Criteria delete_forever 1 Customer Attributes club verified Eq…" at bounding box center [546, 133] width 442 height 260
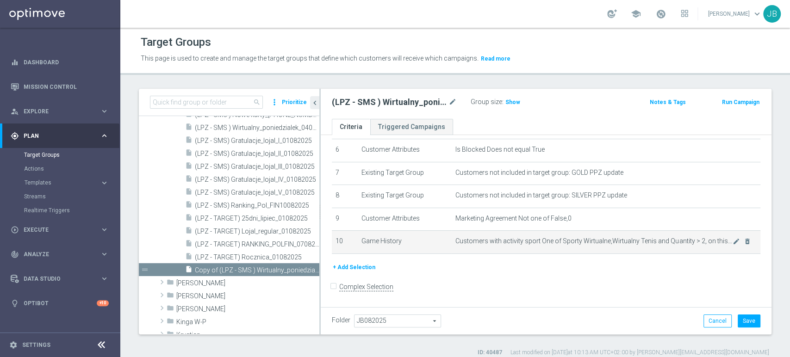
click at [666, 243] on span "Customers with activity sport One of Sporty Wirtualne,Wirtualny Tenis and Quant…" at bounding box center [593, 241] width 277 height 8
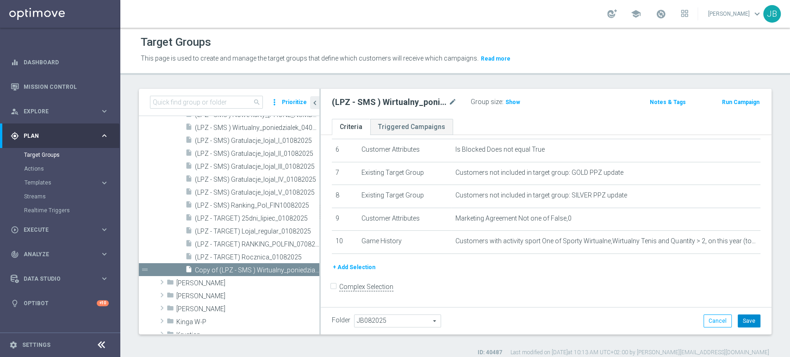
click at [748, 324] on button "Save" at bounding box center [748, 321] width 23 height 13
click at [511, 102] on span "Show" at bounding box center [512, 102] width 15 height 6
click at [289, 128] on span "(LPZ - SMS ) Wirtualny_poniedzialek_04082025" at bounding box center [247, 128] width 104 height 8
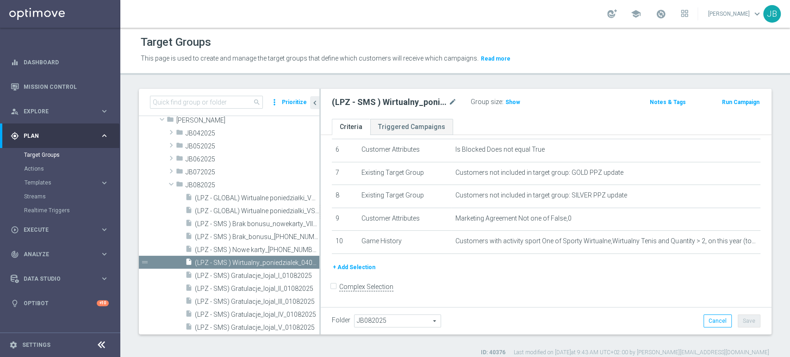
click at [502, 100] on div "Group size : Show" at bounding box center [516, 101] width 93 height 11
click at [505, 100] on span "Show" at bounding box center [512, 102] width 15 height 6
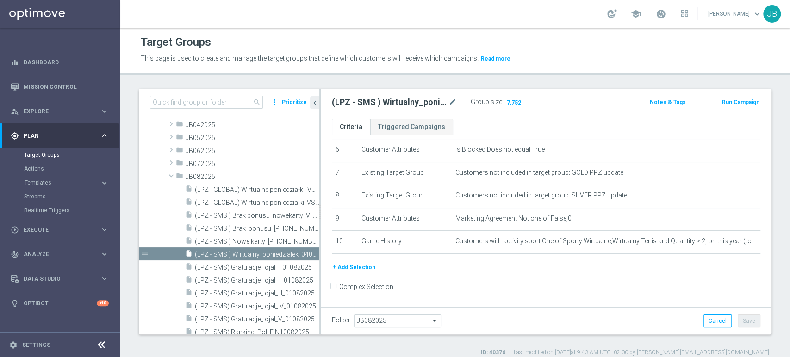
scroll to position [358, 0]
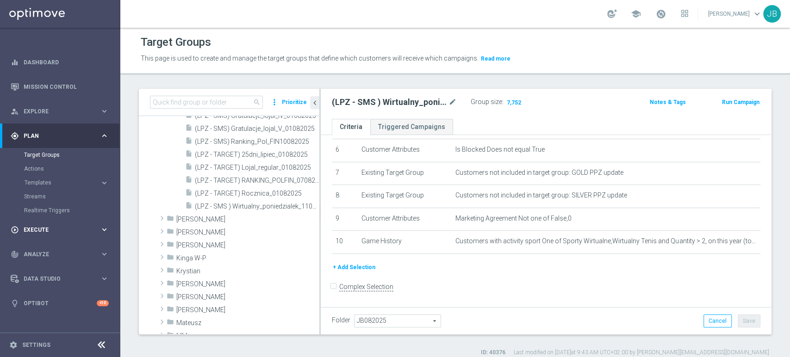
click at [37, 223] on div "play_circle_outline Execute keyboard_arrow_right" at bounding box center [59, 229] width 119 height 25
click at [62, 177] on link "Campaign Builder" at bounding box center [60, 179] width 72 height 7
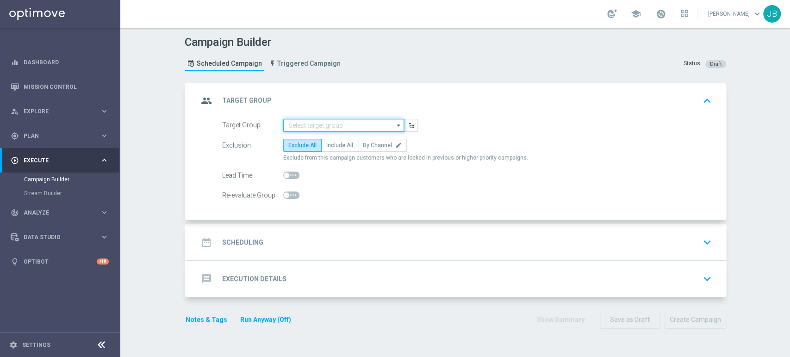
click at [313, 128] on input at bounding box center [343, 125] width 121 height 13
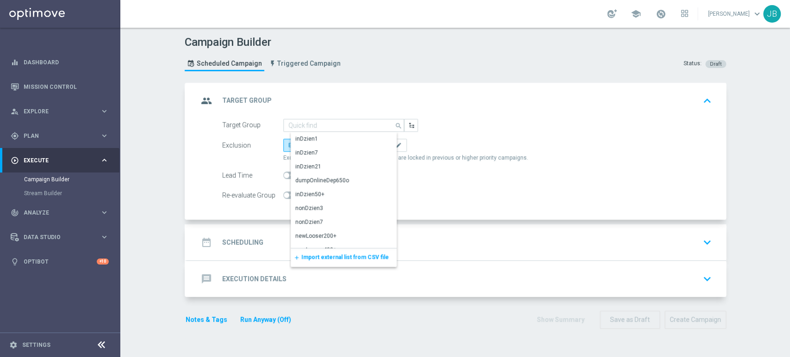
click at [307, 252] on div "add Import external list from CSV file" at bounding box center [344, 257] width 106 height 19
click at [307, 259] on span "Import external list from CSV file" at bounding box center [344, 257] width 87 height 6
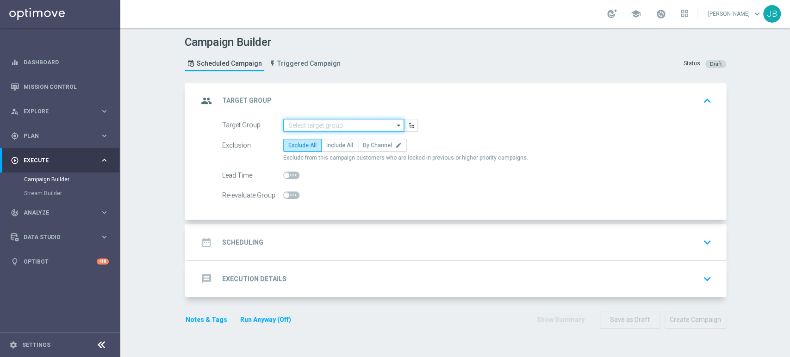
click at [290, 125] on input at bounding box center [343, 125] width 121 height 13
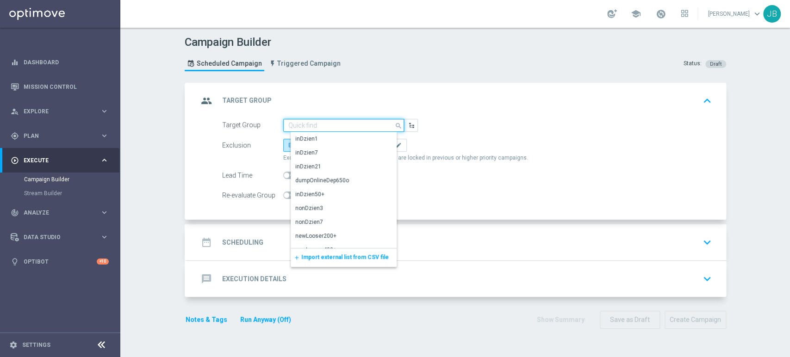
paste input "(LPZ - SMS ) Wirtualny_poniedzialek_11082025"
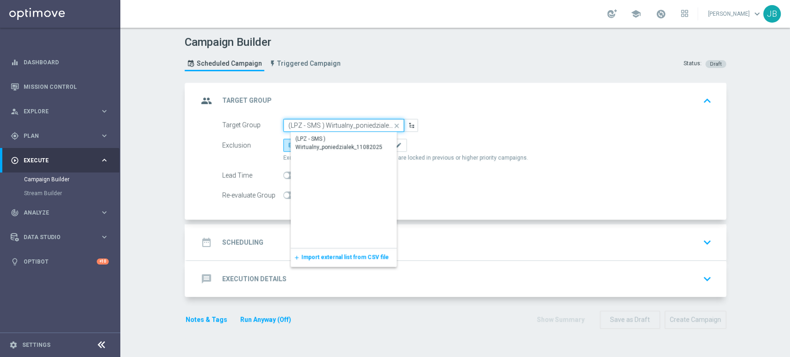
scroll to position [0, 26]
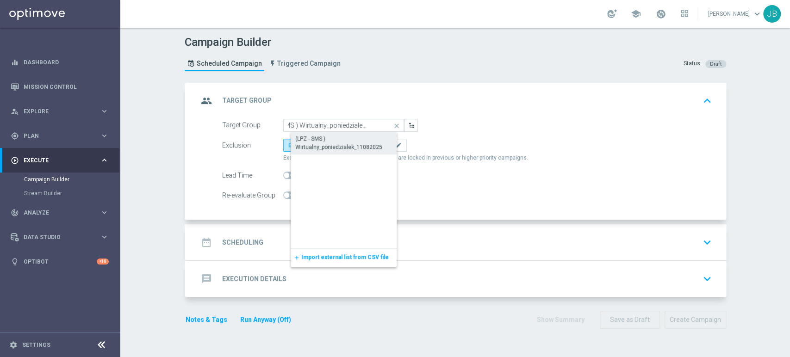
click at [303, 141] on div "(LPZ - SMS ) Wirtualny_poniedzialek_11082025" at bounding box center [351, 143] width 112 height 17
type input "(LPZ - SMS ) Wirtualny_poniedzialek_11082025"
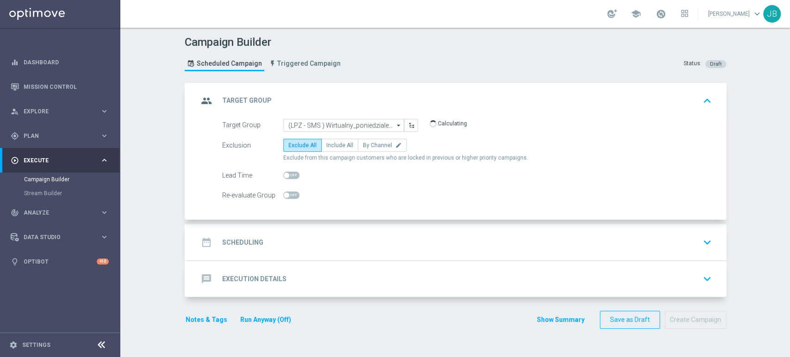
click at [309, 229] on div "date_range Scheduling keyboard_arrow_down" at bounding box center [456, 242] width 539 height 36
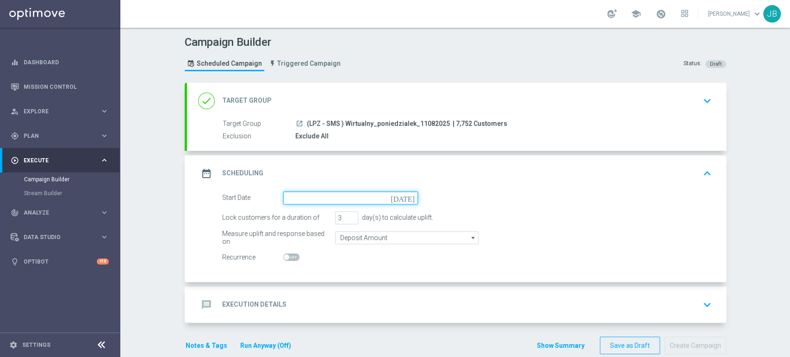
click at [338, 197] on input at bounding box center [350, 198] width 135 height 13
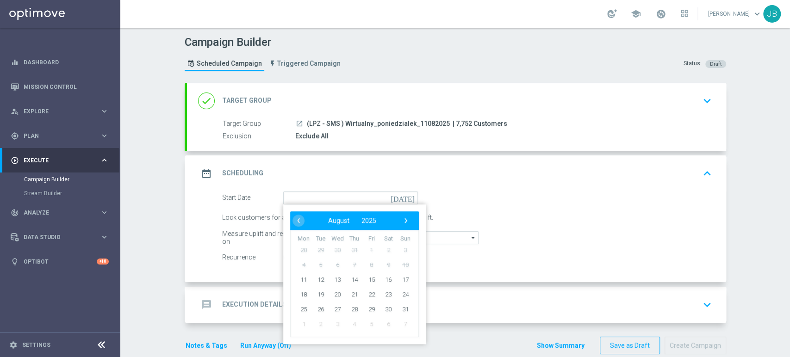
click at [458, 199] on div "Start Date [DATE] ‹ ​ August ​ 2025 ​ › Mon Tue Wed Thu Fri Sat Sun 28 29 30 31…" at bounding box center [466, 198] width 503 height 13
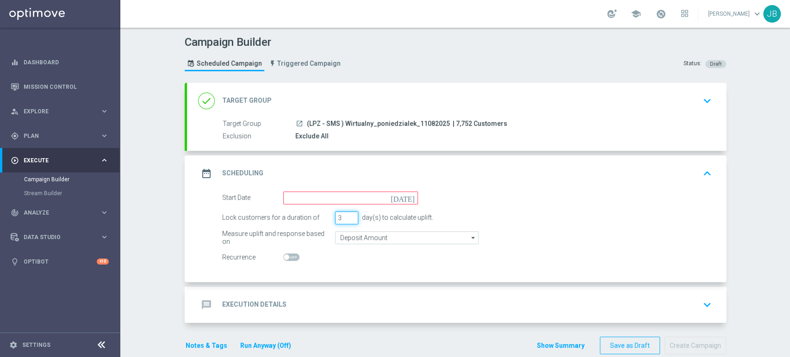
click at [348, 221] on input "3" at bounding box center [346, 217] width 23 height 13
click at [330, 197] on input at bounding box center [350, 198] width 135 height 13
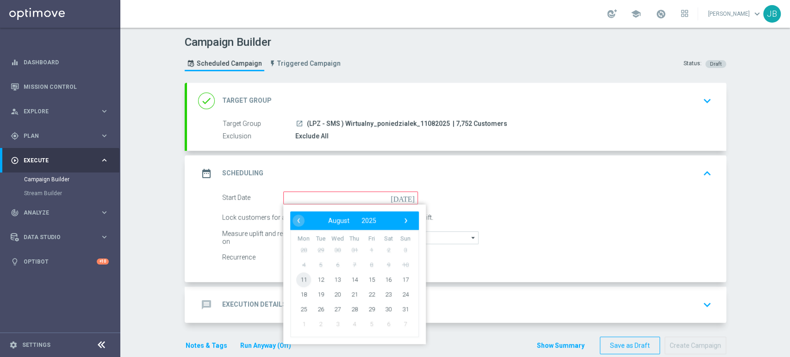
click at [299, 280] on span "11" at bounding box center [303, 279] width 15 height 15
type input "[DATE]"
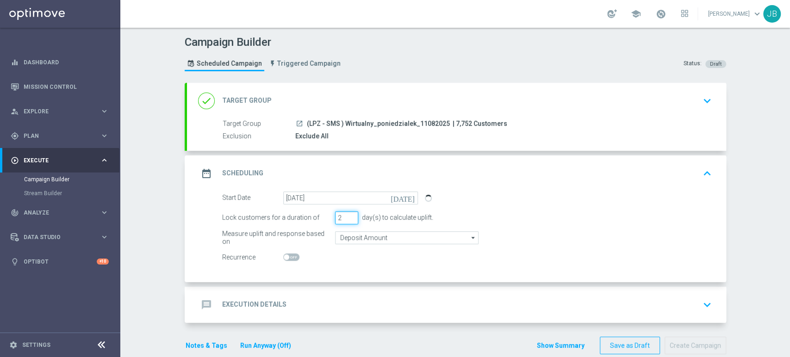
click at [346, 219] on input "2" at bounding box center [346, 217] width 23 height 13
type input "1"
click at [346, 219] on input "1" at bounding box center [346, 217] width 23 height 13
click at [317, 290] on div "message Execution Details keyboard_arrow_down" at bounding box center [456, 305] width 539 height 36
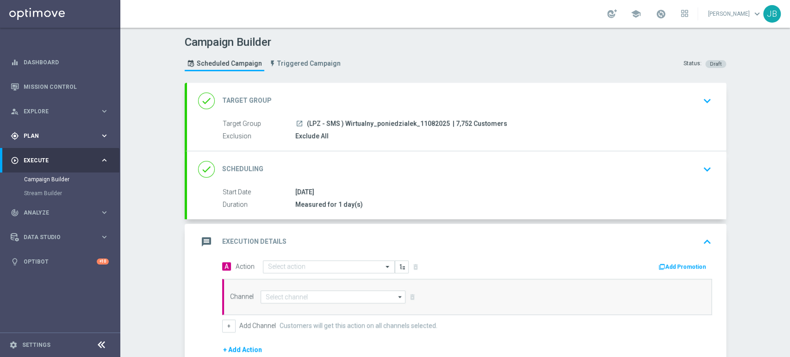
click at [41, 146] on div "gps_fixed Plan keyboard_arrow_right" at bounding box center [59, 136] width 119 height 25
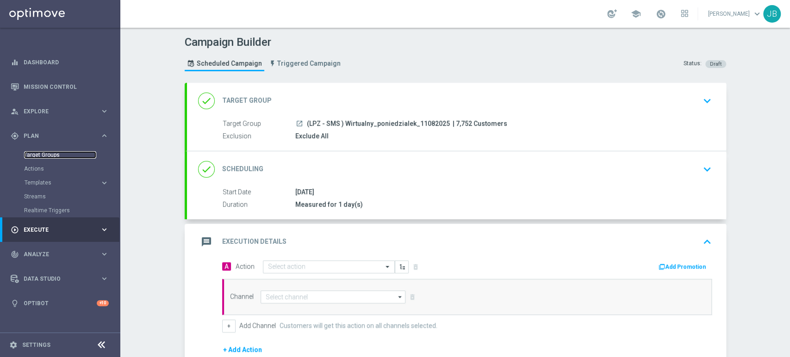
click at [47, 155] on link "Target Groups" at bounding box center [60, 154] width 72 height 7
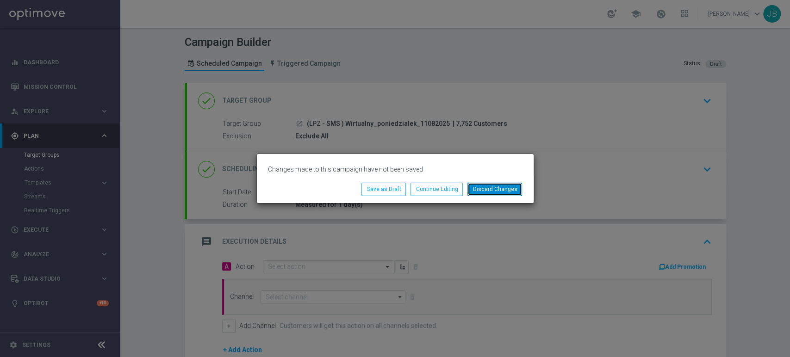
click at [486, 189] on button "Discard Changes" at bounding box center [494, 189] width 55 height 13
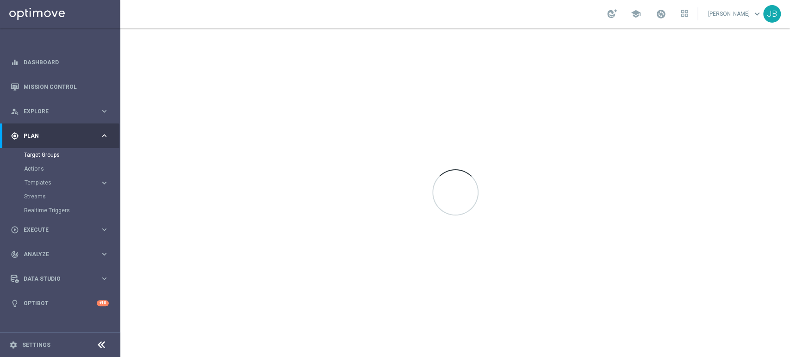
click at [322, 21] on div "school [PERSON_NAME] keyboard_arrow_down JB" at bounding box center [454, 14] width 669 height 28
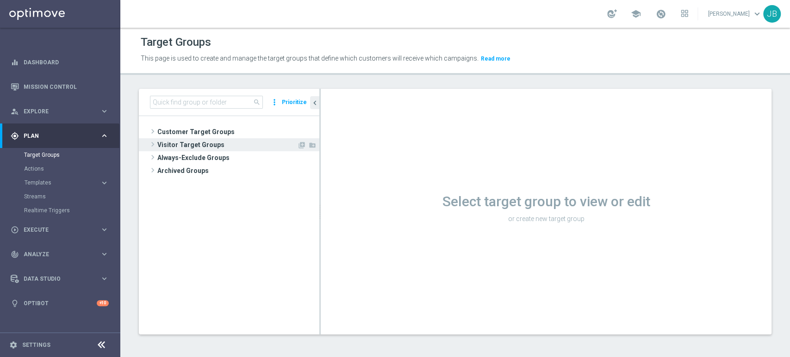
click at [178, 137] on span "Customer Target Groups" at bounding box center [238, 131] width 162 height 13
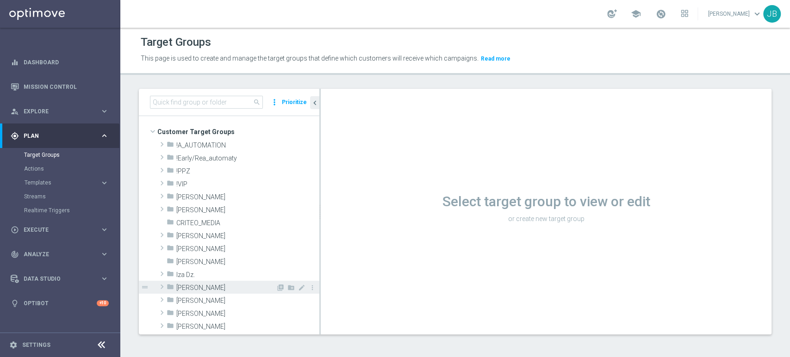
click at [187, 287] on span "[PERSON_NAME]" at bounding box center [225, 288] width 99 height 8
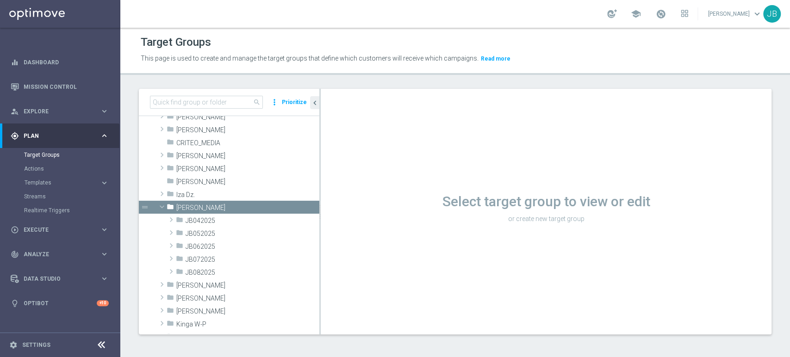
scroll to position [82, 0]
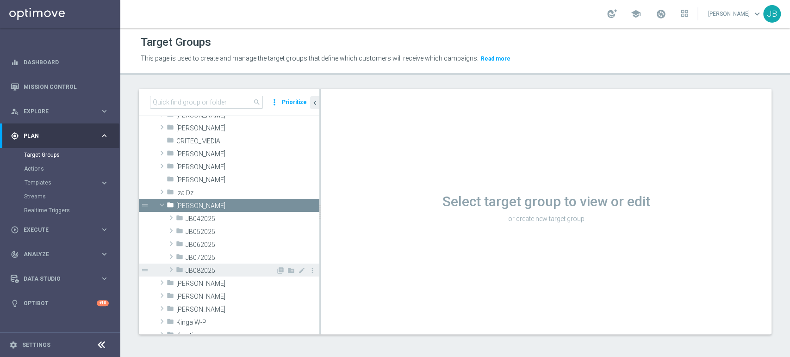
click at [253, 269] on span "JB082025" at bounding box center [231, 271] width 90 height 8
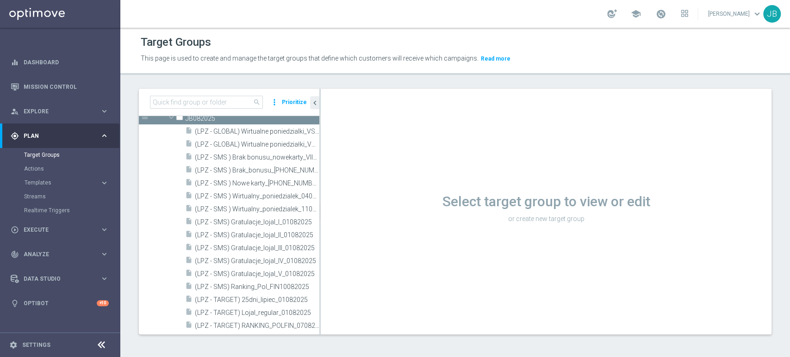
scroll to position [232, 0]
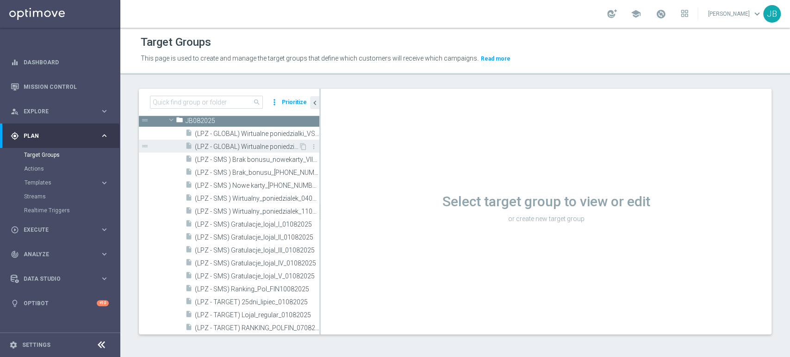
click at [277, 143] on span "(LPZ - GLOBAL) Wirtualne poniedziałki_VS [DATE]" at bounding box center [247, 147] width 104 height 8
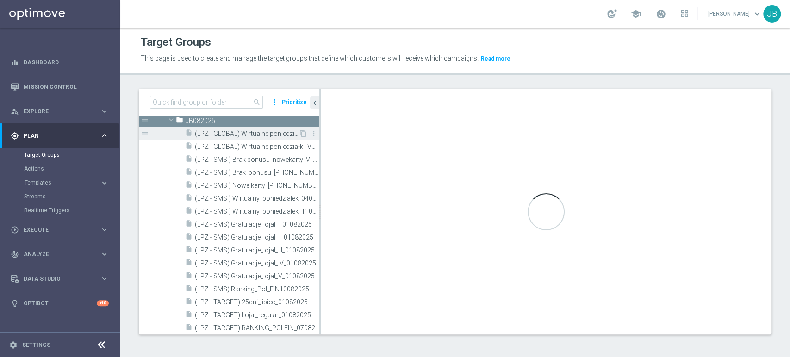
click at [274, 132] on span "(LPZ - GLOBAL) Wirtualne poniedzialki_VS [DATE]" at bounding box center [247, 134] width 104 height 8
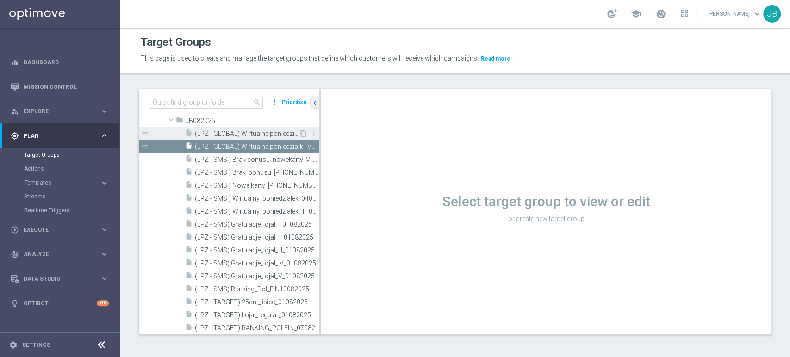
click at [274, 132] on span "(LPZ - GLOBAL) Wirtualne poniedzialki_VS [DATE]" at bounding box center [247, 134] width 104 height 8
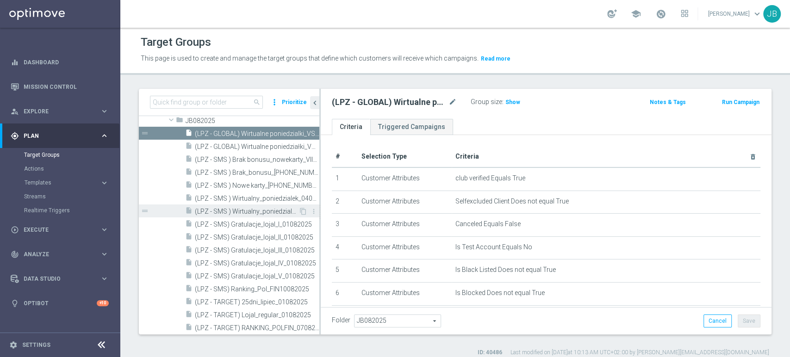
click at [264, 208] on span "(LPZ - SMS ) Wirtualny_poniedzialek_11082025" at bounding box center [247, 212] width 104 height 8
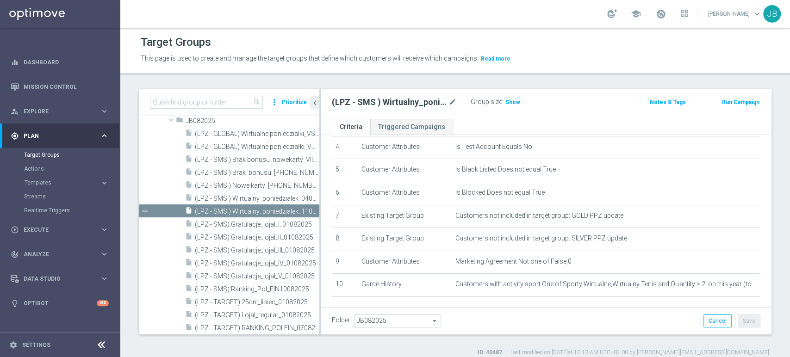
scroll to position [117, 0]
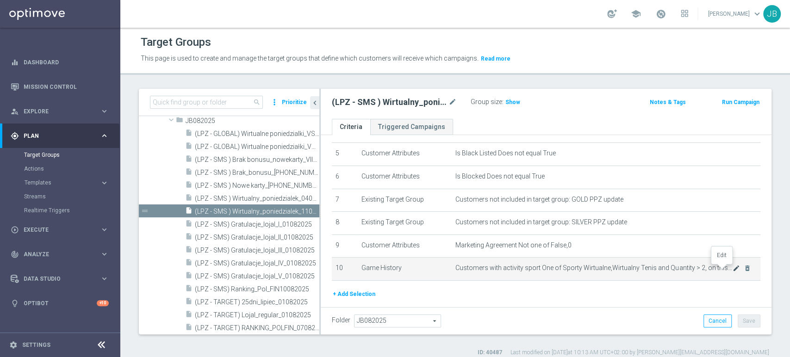
click at [732, 272] on icon "mode_edit" at bounding box center [735, 268] width 7 height 7
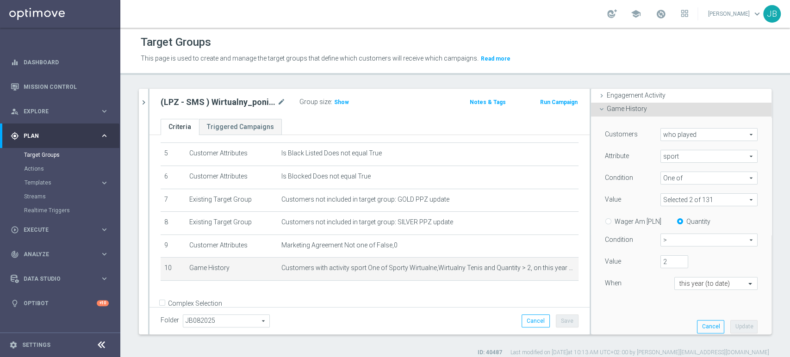
scroll to position [98, 0]
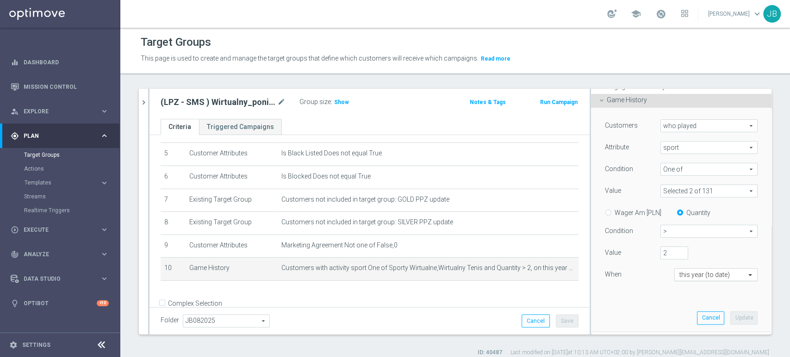
click at [693, 269] on div "this year (to date)" at bounding box center [715, 274] width 83 height 13
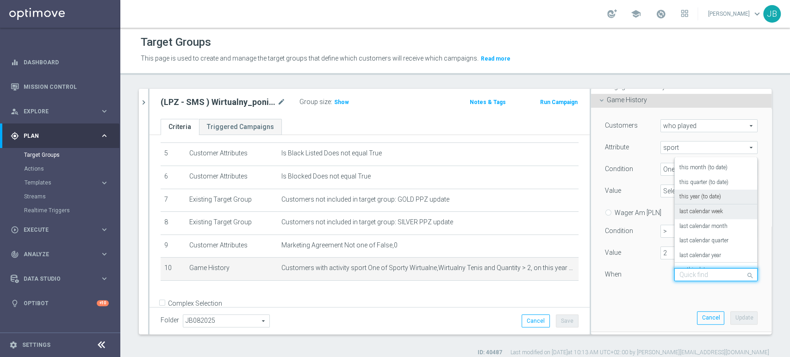
scroll to position [0, 0]
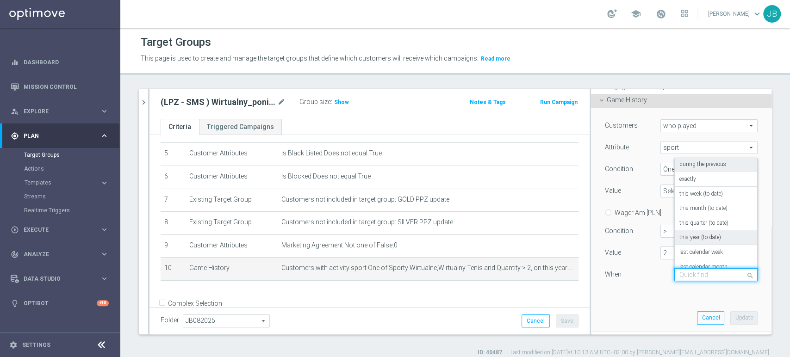
click at [703, 166] on label "during the previous" at bounding box center [702, 164] width 47 height 7
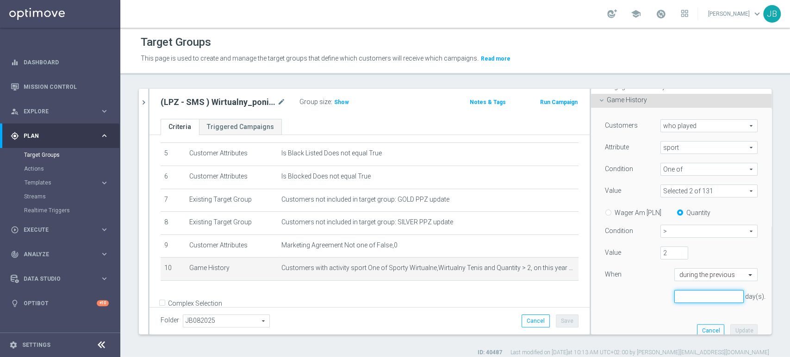
click at [688, 296] on input "number" at bounding box center [708, 296] width 69 height 13
type input "90"
click at [733, 322] on div "Customers who played who played arrow_drop_down search Attribute sport sport ar…" at bounding box center [681, 226] width 167 height 236
click at [731, 329] on button "Update" at bounding box center [743, 330] width 27 height 13
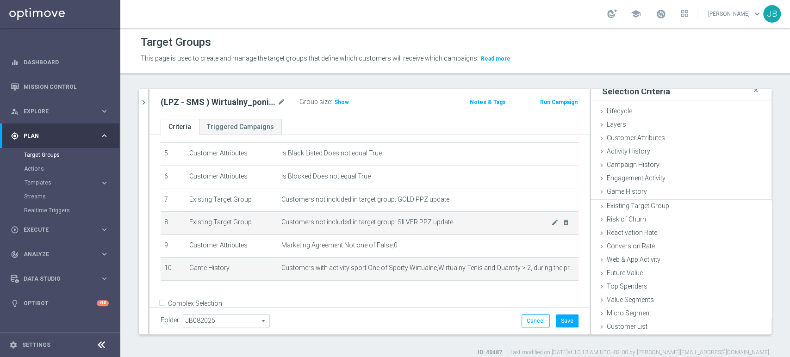
scroll to position [5, 0]
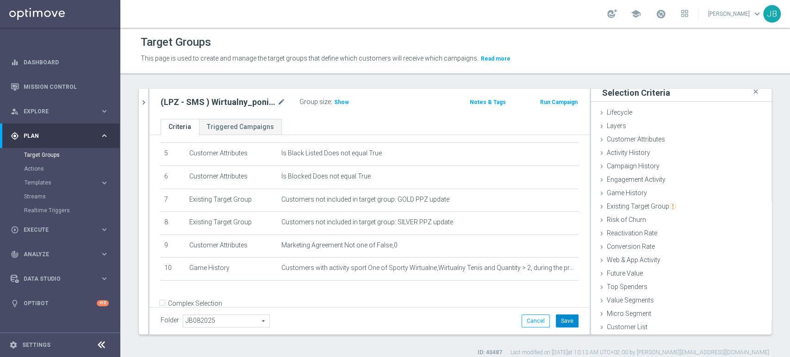
click at [556, 321] on button "Save" at bounding box center [567, 321] width 23 height 13
click at [346, 102] on span "Show" at bounding box center [341, 102] width 15 height 6
click at [285, 102] on icon "mode_edit" at bounding box center [281, 102] width 8 height 11
click at [434, 105] on div "(LPZ - SMS ) Wirtualny_poniedzialek_11082025 mode_edit Group size : 5,360" at bounding box center [298, 103] width 288 height 15
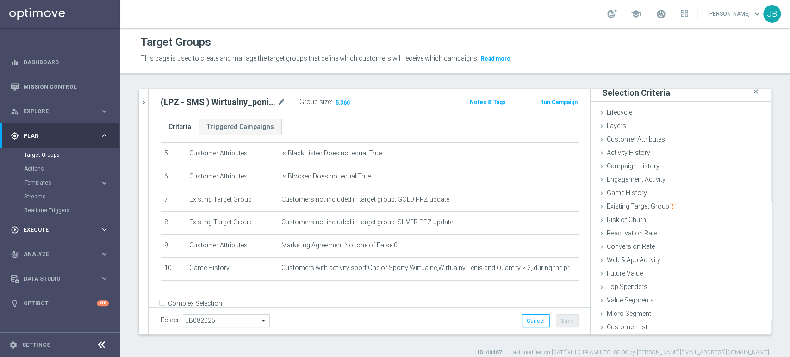
click at [32, 235] on div "play_circle_outline Execute keyboard_arrow_right" at bounding box center [59, 229] width 119 height 25
click at [72, 175] on div "Campaign Builder" at bounding box center [71, 180] width 95 height 14
click at [63, 179] on link "Campaign Builder" at bounding box center [60, 179] width 72 height 7
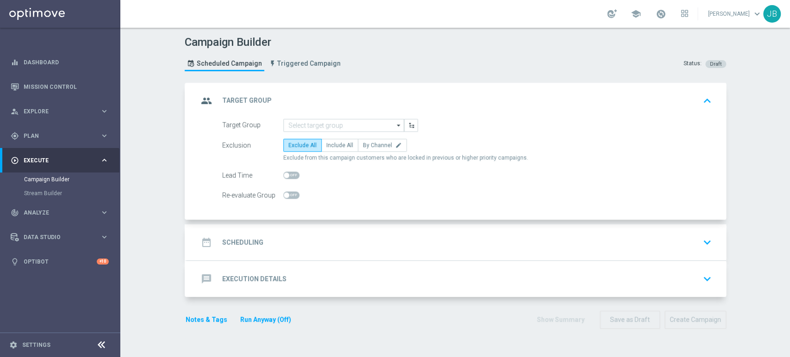
click at [335, 116] on div "group Target Group keyboard_arrow_up" at bounding box center [456, 101] width 539 height 36
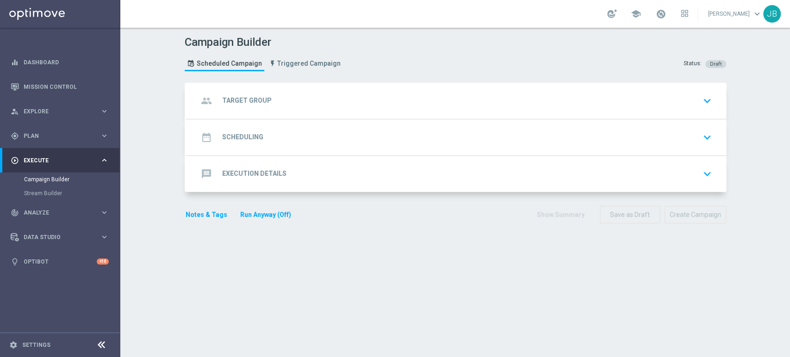
click at [328, 111] on div "group Target Group keyboard_arrow_down" at bounding box center [456, 101] width 539 height 36
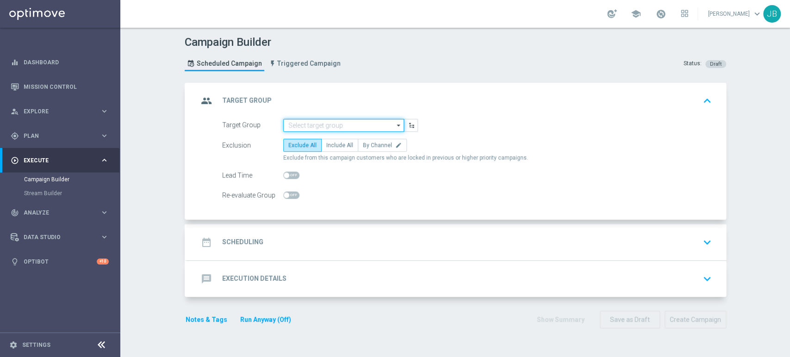
click at [321, 124] on input at bounding box center [343, 125] width 121 height 13
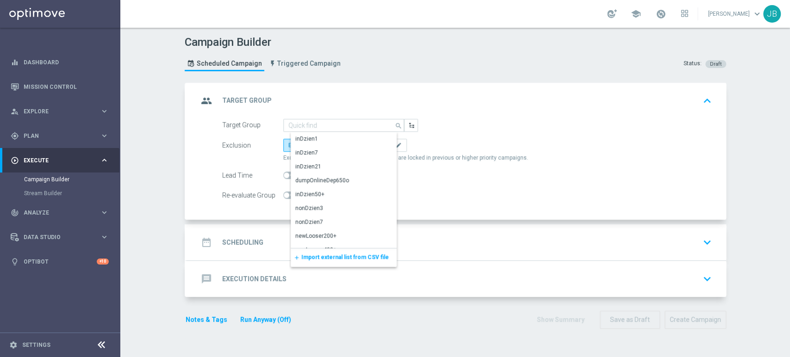
click at [313, 258] on span "Import external list from CSV file" at bounding box center [344, 257] width 87 height 6
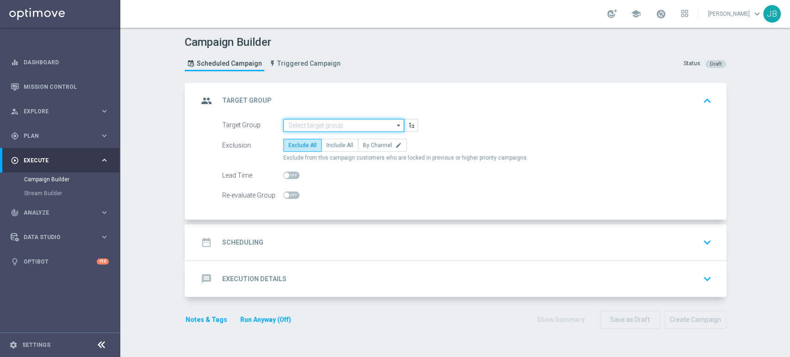
click at [310, 127] on input at bounding box center [343, 125] width 121 height 13
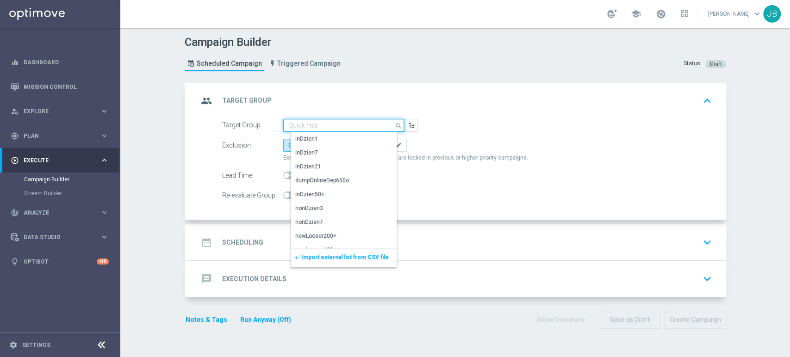
paste input "(LPZ - SMS ) Wirtualny_poniedzialek_11082025"
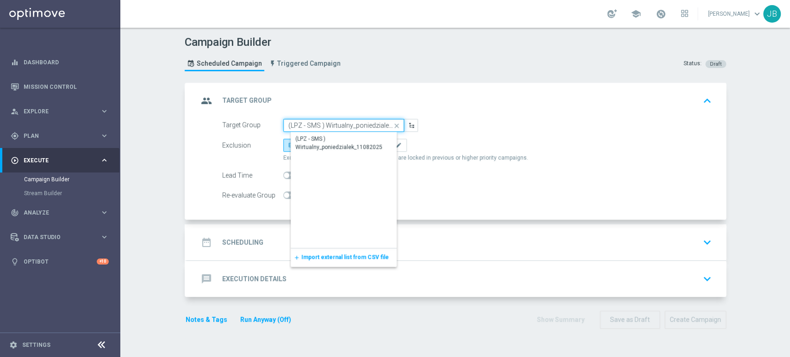
scroll to position [0, 26]
click at [311, 130] on input "(LPZ - SMS ) Wirtualny_poniedzialek_11082025" at bounding box center [343, 125] width 121 height 13
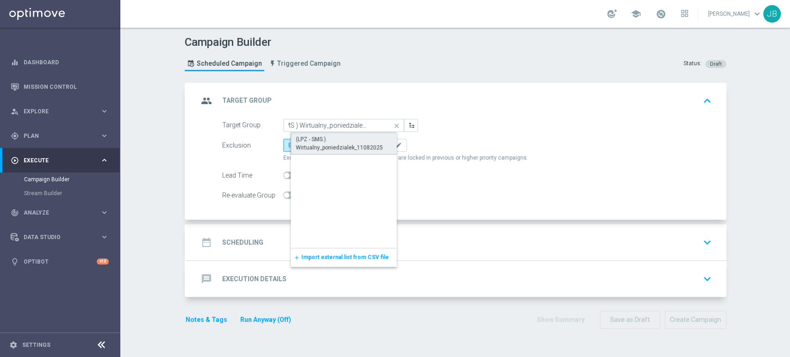
click at [312, 137] on div "(LPZ - SMS ) Wirtualny_poniedzialek_11082025" at bounding box center [351, 143] width 111 height 17
type input "(LPZ - SMS ) Wirtualny_poniedzialek_11082025"
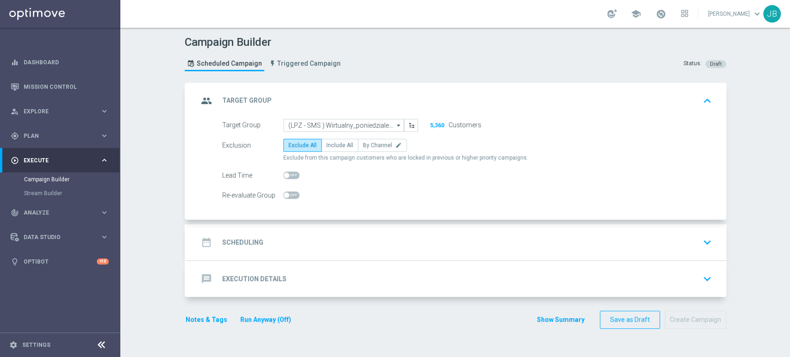
click at [316, 234] on div "date_range Scheduling keyboard_arrow_down" at bounding box center [456, 243] width 517 height 18
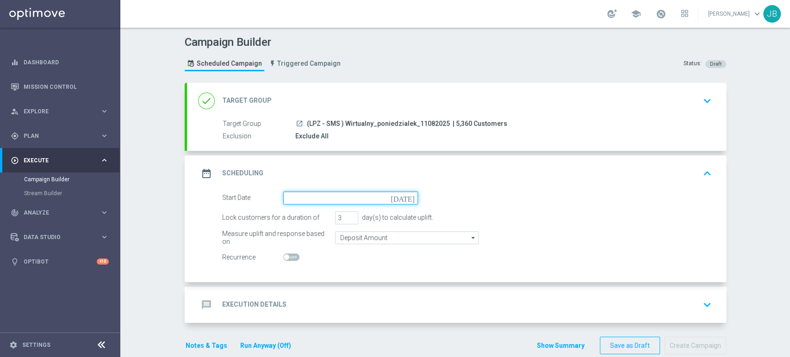
click at [316, 199] on input at bounding box center [350, 198] width 135 height 13
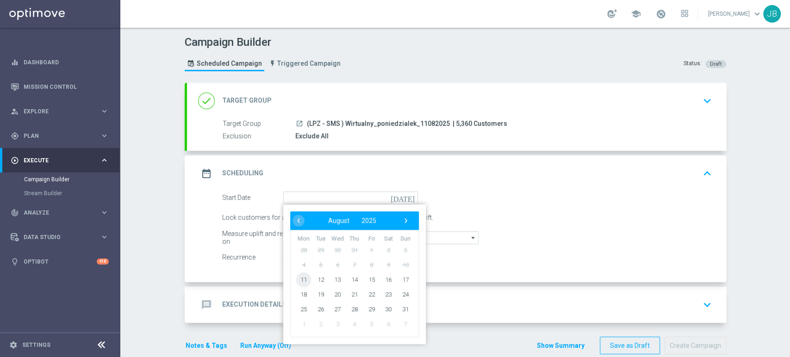
click at [300, 275] on span "11" at bounding box center [303, 279] width 15 height 15
type input "[DATE]"
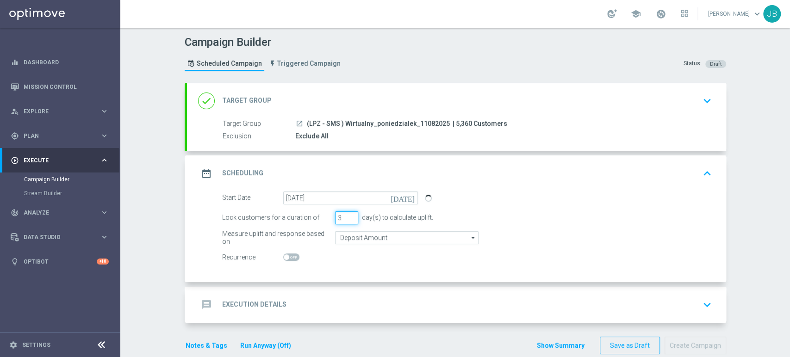
click at [348, 221] on input "3" at bounding box center [346, 217] width 23 height 13
click at [345, 219] on input "2" at bounding box center [346, 217] width 23 height 13
type input "1"
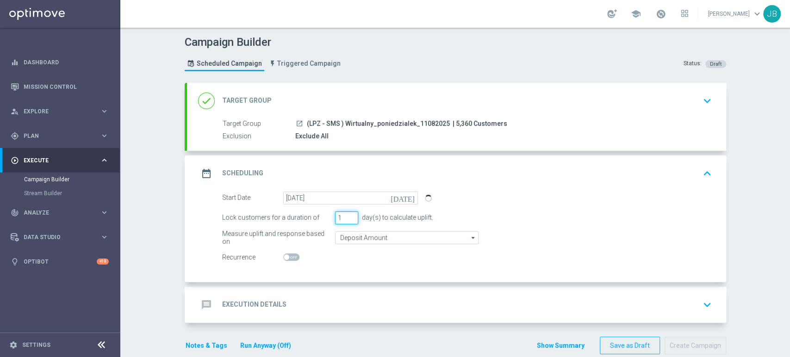
click at [345, 219] on input "1" at bounding box center [346, 217] width 23 height 13
click at [303, 299] on div "message Execution Details keyboard_arrow_down" at bounding box center [456, 305] width 517 height 18
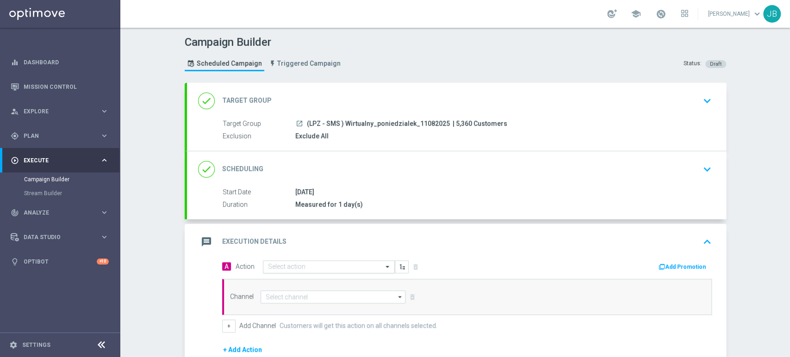
click at [298, 263] on input "text" at bounding box center [319, 267] width 103 height 8
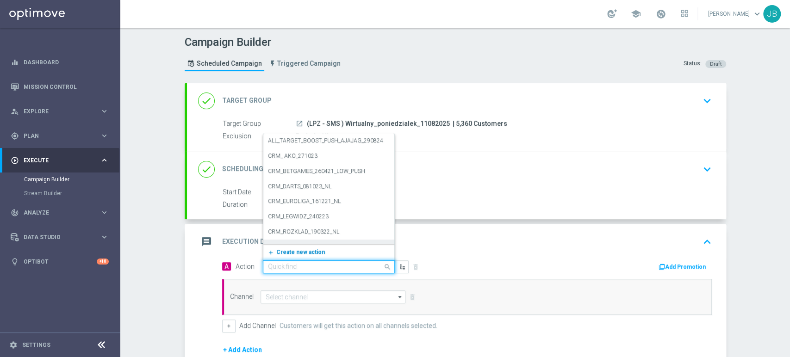
click at [304, 254] on span "Create new action" at bounding box center [300, 252] width 49 height 6
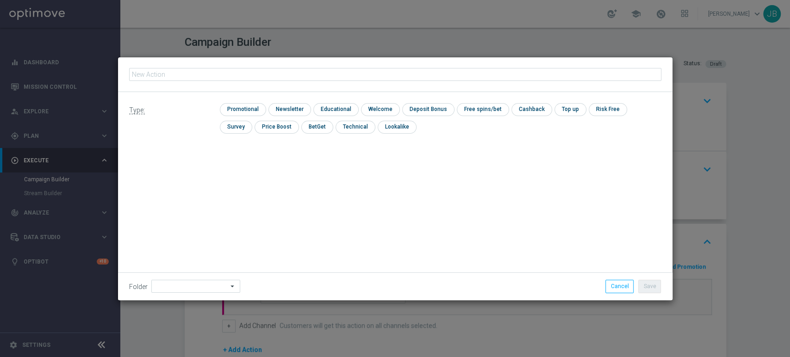
type input "(LPZ - SMS ) Wirtualny_poniedzialek_11082025"
click at [295, 111] on input "checkbox" at bounding box center [288, 109] width 40 height 12
checkbox input "true"
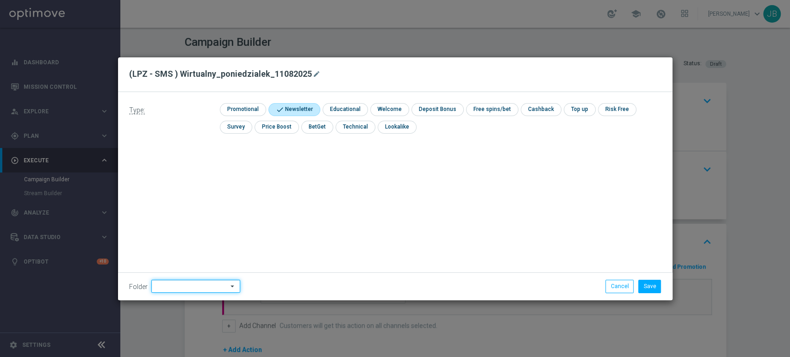
click at [170, 282] on input at bounding box center [195, 286] width 89 height 13
click at [178, 189] on div "[PERSON_NAME]" at bounding box center [184, 192] width 42 height 8
type input "[PERSON_NAME]"
click at [650, 289] on button "Save" at bounding box center [649, 286] width 23 height 13
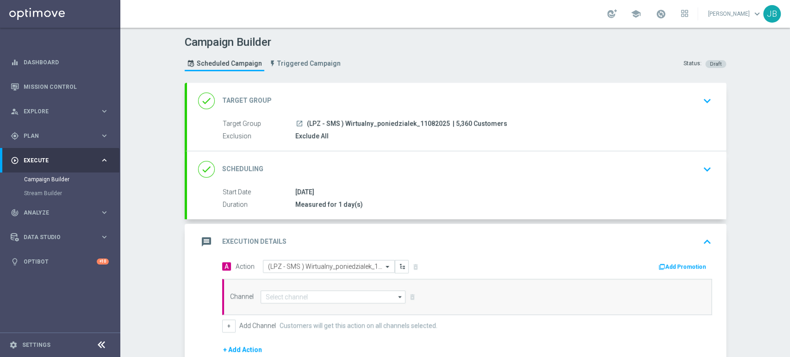
drag, startPoint x: 781, startPoint y: 241, endPoint x: 781, endPoint y: 321, distance: 79.1
click at [781, 321] on div "Campaign Builder Scheduled Campaign Triggered Campaign Status: Draft done Targe…" at bounding box center [454, 192] width 669 height 329
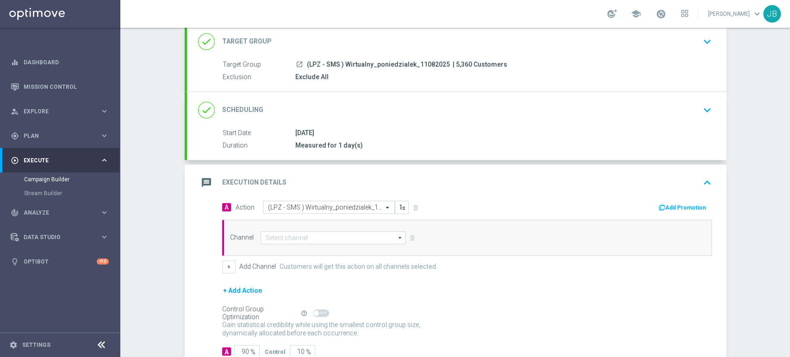
scroll to position [69, 0]
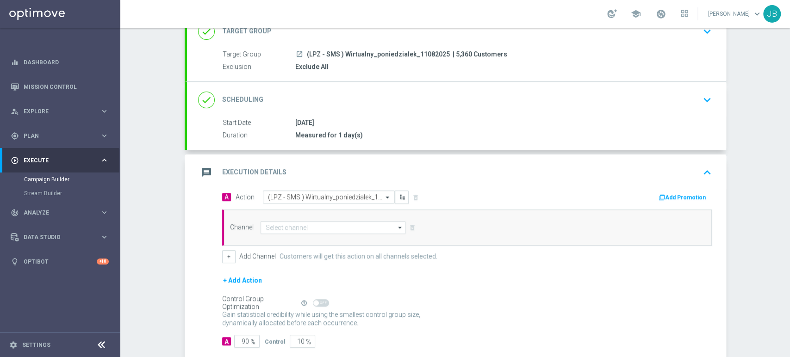
drag, startPoint x: 789, startPoint y: 251, endPoint x: 788, endPoint y: 299, distance: 48.6
click at [788, 299] on div "Campaign Builder Scheduled Campaign Triggered Campaign Status: Draft done Targe…" at bounding box center [454, 192] width 669 height 329
click at [766, 282] on div "Campaign Builder Scheduled Campaign Triggered Campaign Status: Draft done Targe…" at bounding box center [454, 192] width 669 height 329
click at [322, 225] on input at bounding box center [332, 227] width 145 height 13
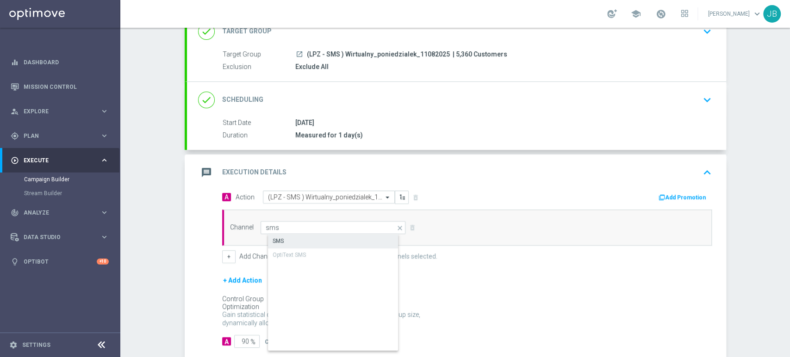
click at [315, 240] on div "SMS" at bounding box center [341, 241] width 146 height 13
type input "SMS"
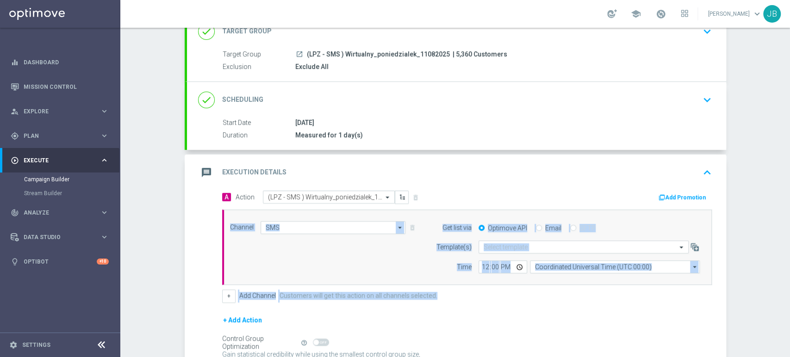
scroll to position [160, 0]
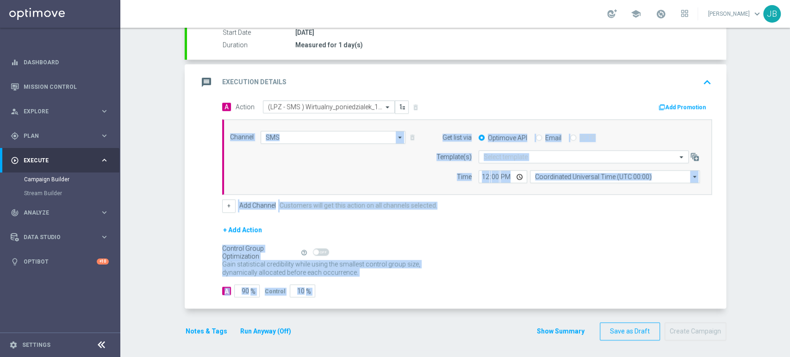
drag, startPoint x: 789, startPoint y: 254, endPoint x: 789, endPoint y: 330, distance: 75.4
click at [789, 330] on div "Campaign Builder Scheduled Campaign Triggered Campaign Status: Draft done Targe…" at bounding box center [454, 192] width 669 height 329
click at [244, 289] on input "90" at bounding box center [246, 291] width 25 height 13
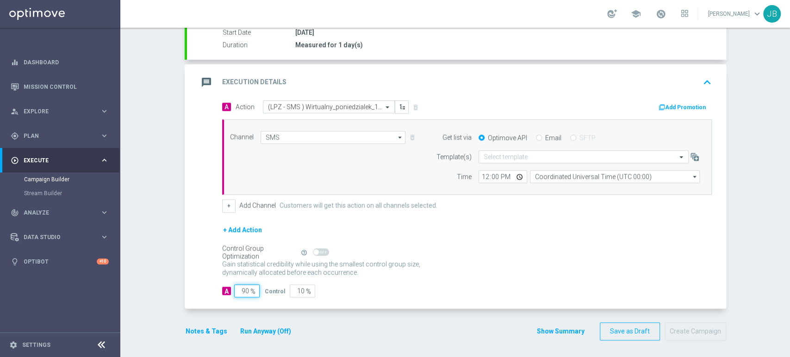
type input "9"
type input "91"
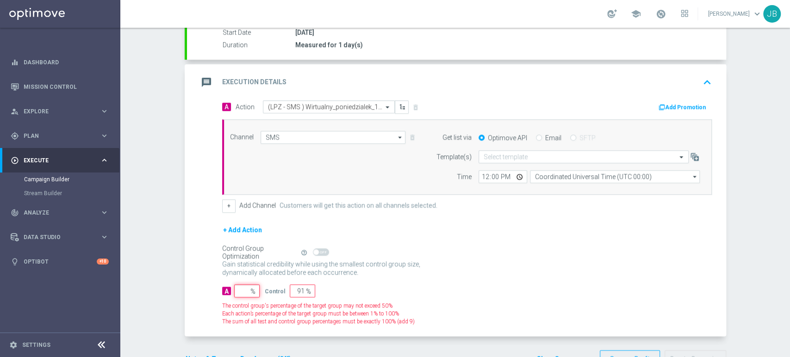
type input "100"
type input "1"
type input "99"
type input "10"
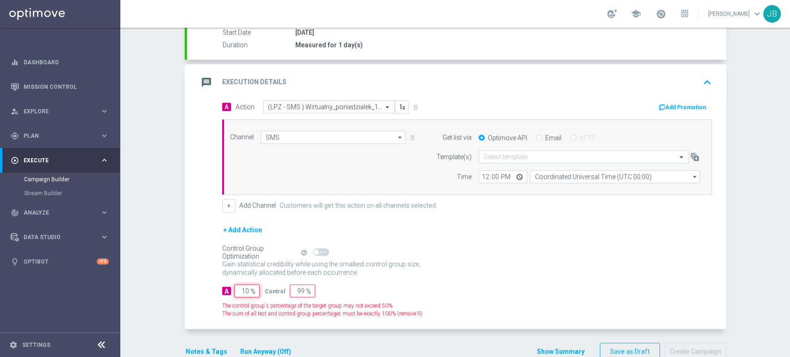
type input "90"
type input "100"
type input "0"
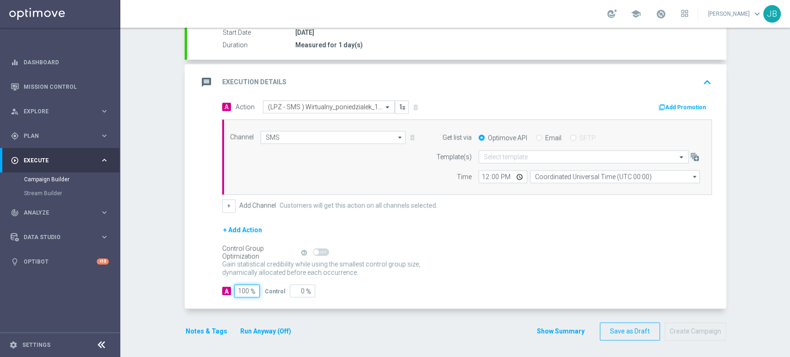
type input "100"
click at [497, 156] on input "text" at bounding box center [573, 157] width 181 height 8
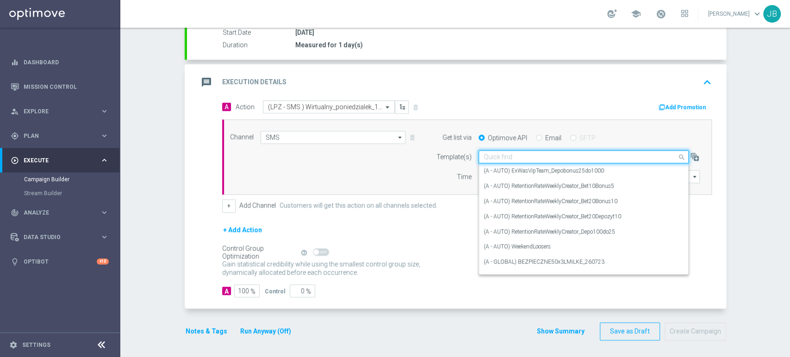
paste input "(LPZ - SMS ) Wirtualny_poniedzialek_11082025"
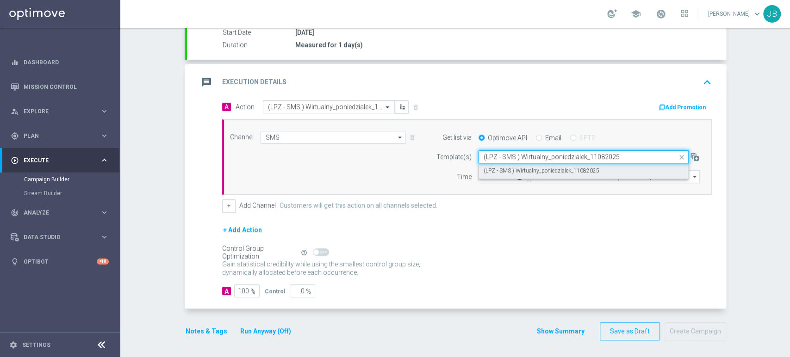
click at [498, 169] on label "(LPZ - SMS ) Wirtualny_poniedzialek_11082025" at bounding box center [541, 171] width 116 height 8
type input "(LPZ - SMS ) Wirtualny_poniedzialek_11082025"
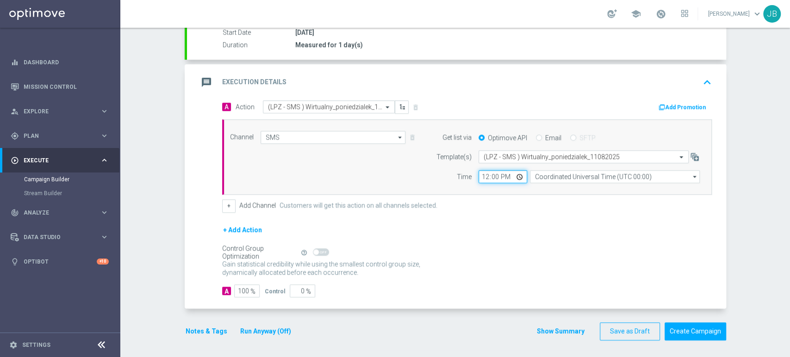
click at [479, 176] on input "12:00" at bounding box center [502, 176] width 49 height 13
type input "10:27"
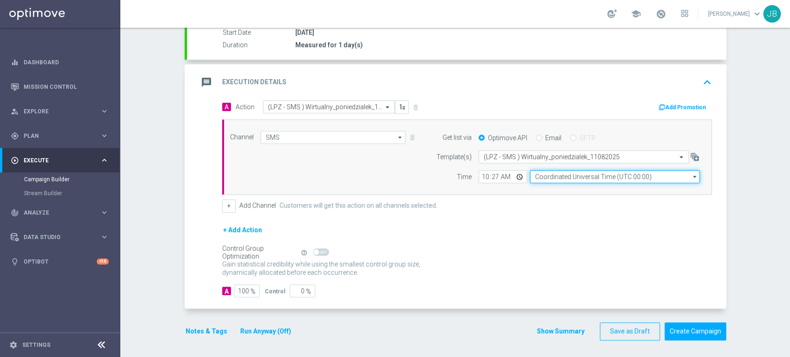
click at [539, 177] on input "Coordinated Universal Time (UTC 00:00)" at bounding box center [615, 176] width 170 height 13
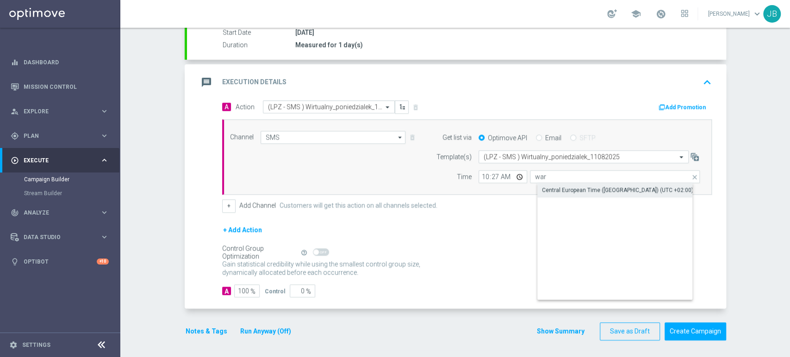
click at [542, 188] on div "Central European Time ([GEOGRAPHIC_DATA]) (UTC +02:00)" at bounding box center [617, 190] width 151 height 8
type input "Central European Time ([GEOGRAPHIC_DATA]) (UTC +02:00)"
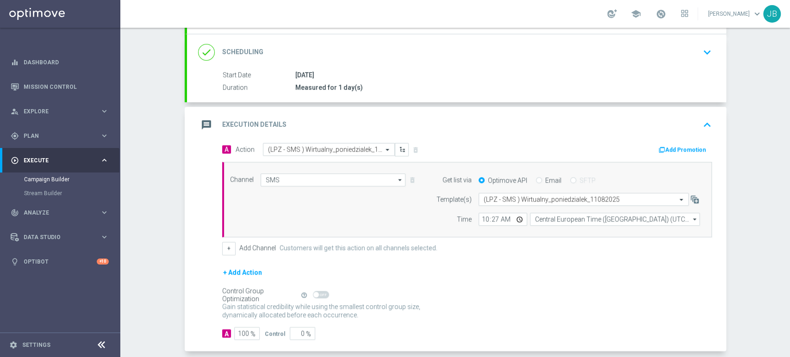
scroll to position [56, 0]
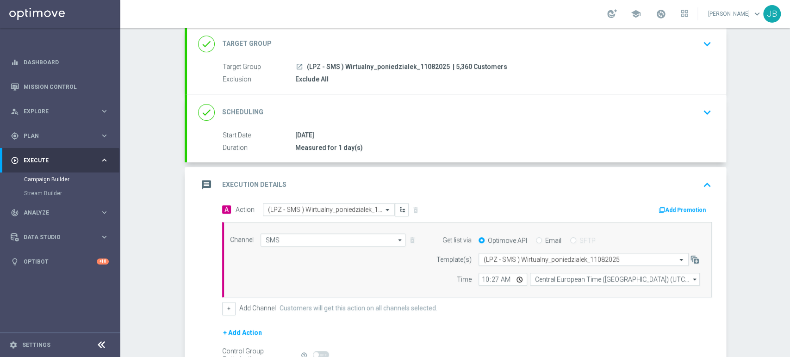
drag, startPoint x: 789, startPoint y: 198, endPoint x: 786, endPoint y: 132, distance: 66.2
click at [786, 132] on div "Campaign Builder Scheduled Campaign Triggered Campaign Status: Draft done Targe…" at bounding box center [454, 192] width 669 height 329
click at [601, 113] on div "done Scheduling keyboard_arrow_down" at bounding box center [456, 114] width 517 height 18
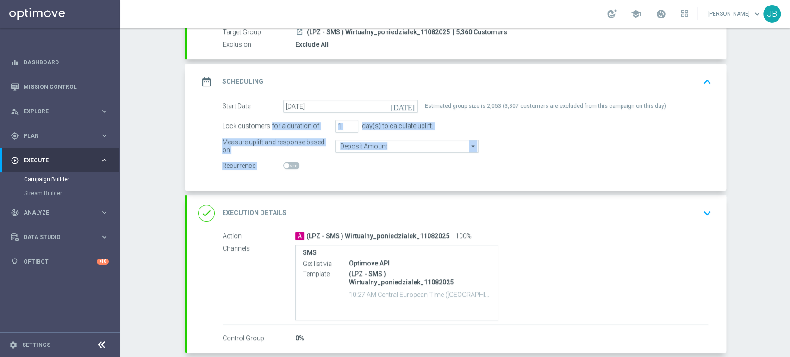
scroll to position [121, 0]
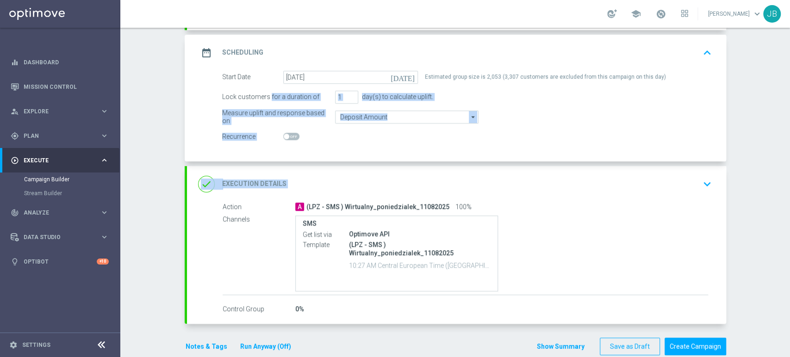
drag, startPoint x: 789, startPoint y: 151, endPoint x: 788, endPoint y: 195, distance: 44.0
click at [788, 195] on div "Campaign Builder Scheduled Campaign Triggered Campaign Status: Draft done Targe…" at bounding box center [454, 192] width 669 height 329
click at [762, 192] on div "Campaign Builder Scheduled Campaign Triggered Campaign Status: Draft done Targe…" at bounding box center [454, 192] width 669 height 329
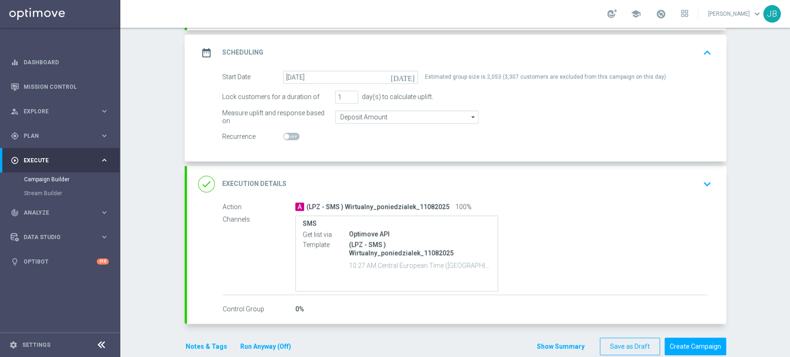
scroll to position [136, 0]
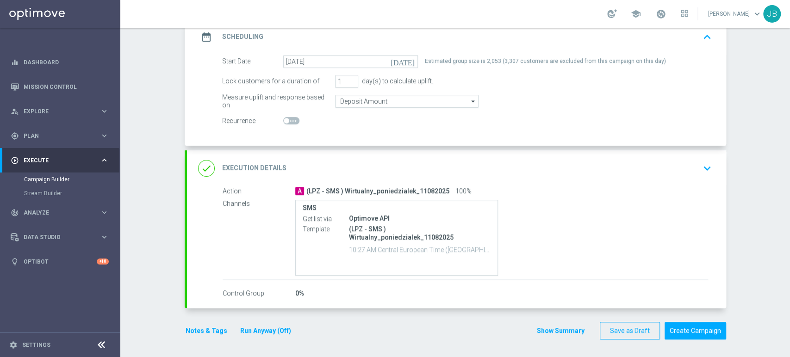
click at [700, 171] on icon "keyboard_arrow_down" at bounding box center [707, 168] width 14 height 14
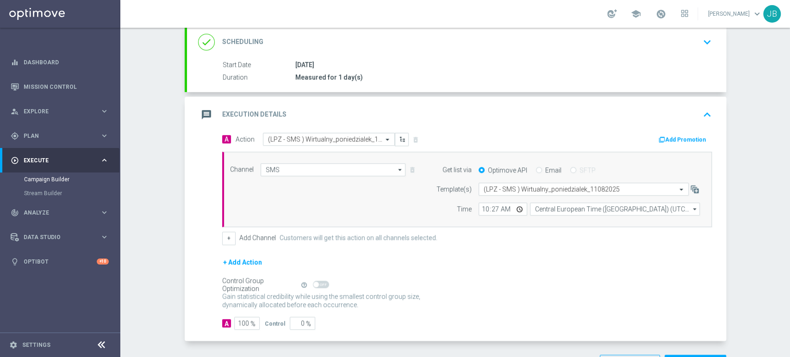
scroll to position [160, 0]
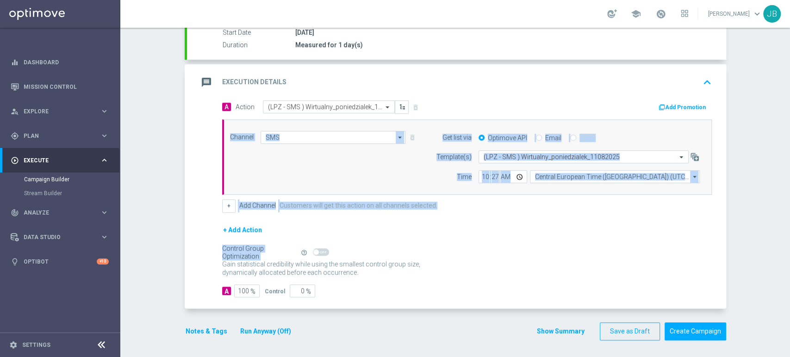
drag, startPoint x: 789, startPoint y: 171, endPoint x: 789, endPoint y: 254, distance: 83.3
click at [789, 254] on div "Campaign Builder Scheduled Campaign Triggered Campaign Status: Draft done Targe…" at bounding box center [454, 192] width 669 height 329
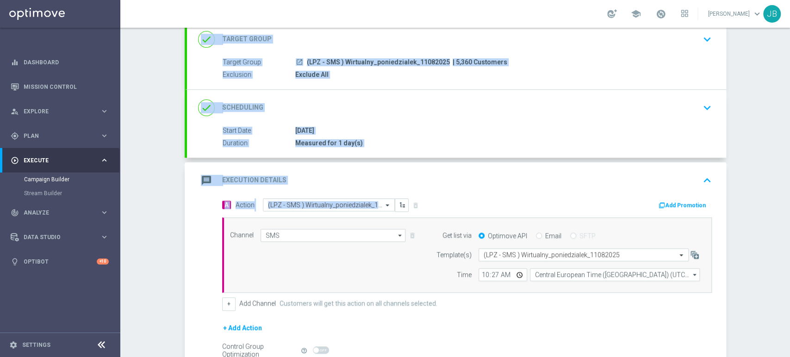
scroll to position [0, 0]
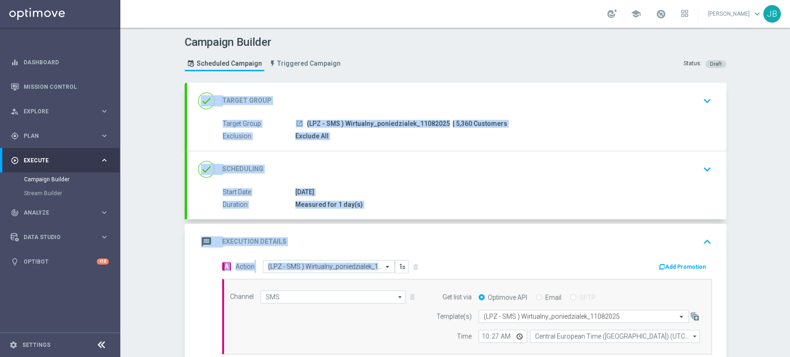
drag, startPoint x: 789, startPoint y: 155, endPoint x: 787, endPoint y: 97, distance: 58.3
click at [787, 97] on div "Campaign Builder Scheduled Campaign Triggered Campaign Status: Draft done Targe…" at bounding box center [454, 192] width 669 height 329
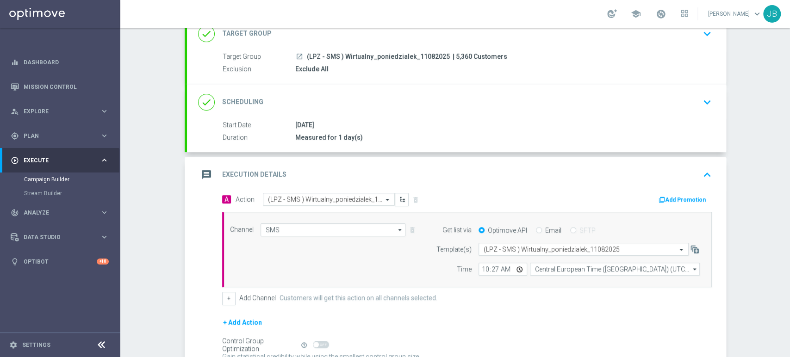
click at [774, 95] on div "Campaign Builder Scheduled Campaign Triggered Campaign Status: Draft done Targe…" at bounding box center [454, 192] width 669 height 329
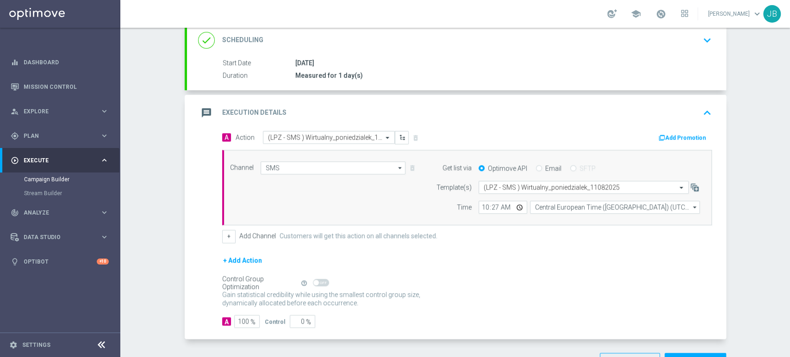
scroll to position [160, 0]
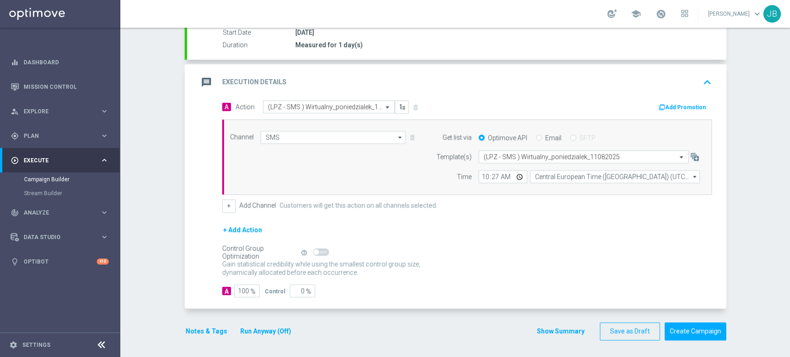
drag, startPoint x: 789, startPoint y: 121, endPoint x: 789, endPoint y: 224, distance: 103.2
click at [789, 224] on div "Campaign Builder Scheduled Campaign Triggered Campaign Status: Draft done Targe…" at bounding box center [454, 192] width 669 height 329
click at [747, 222] on div "Campaign Builder Scheduled Campaign Triggered Campaign Status: Draft done Targe…" at bounding box center [454, 192] width 669 height 329
click at [683, 335] on button "Create Campaign" at bounding box center [695, 331] width 62 height 18
